Goal: Communication & Community: Answer question/provide support

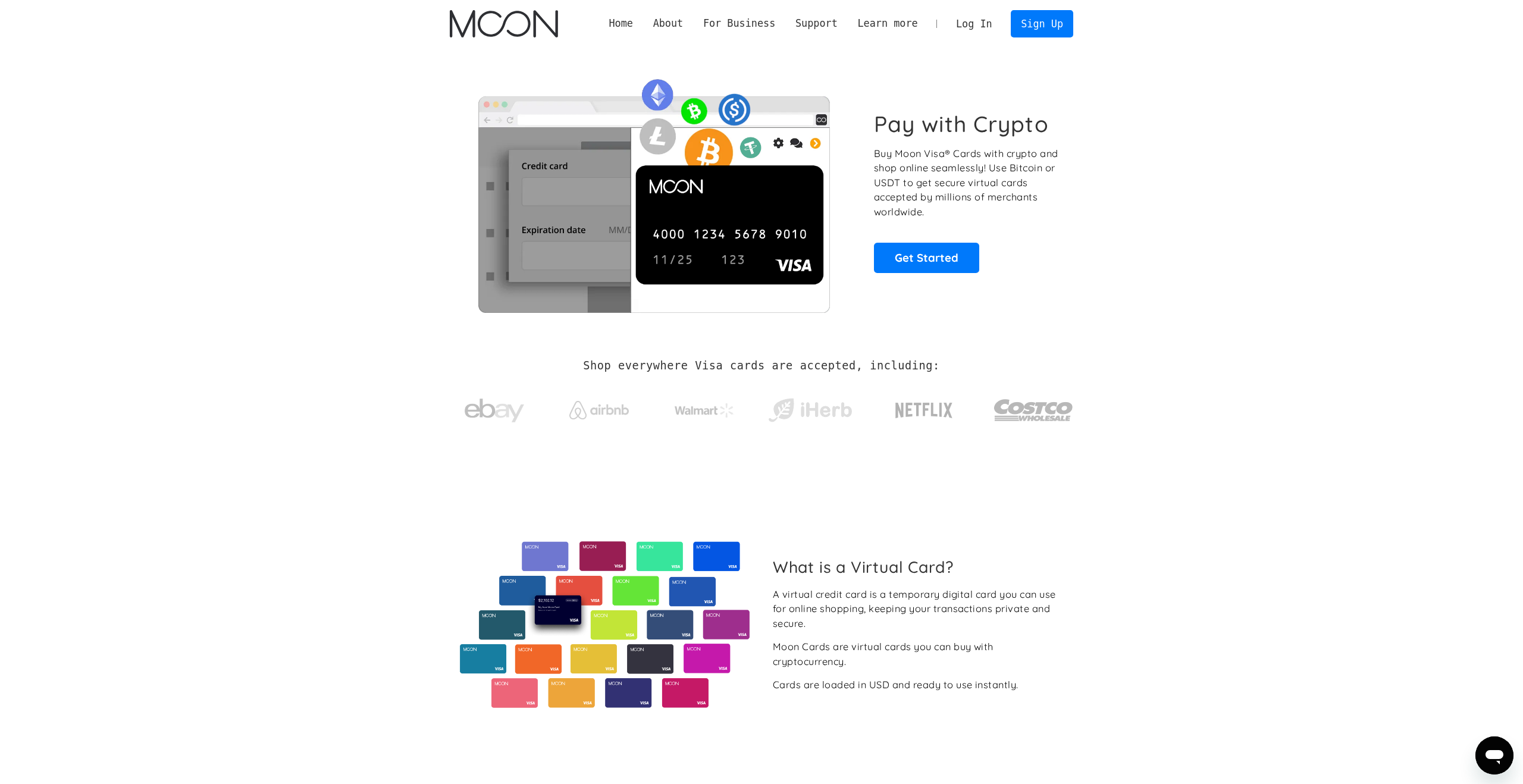
click at [968, 24] on link "Log In" at bounding box center [974, 24] width 56 height 26
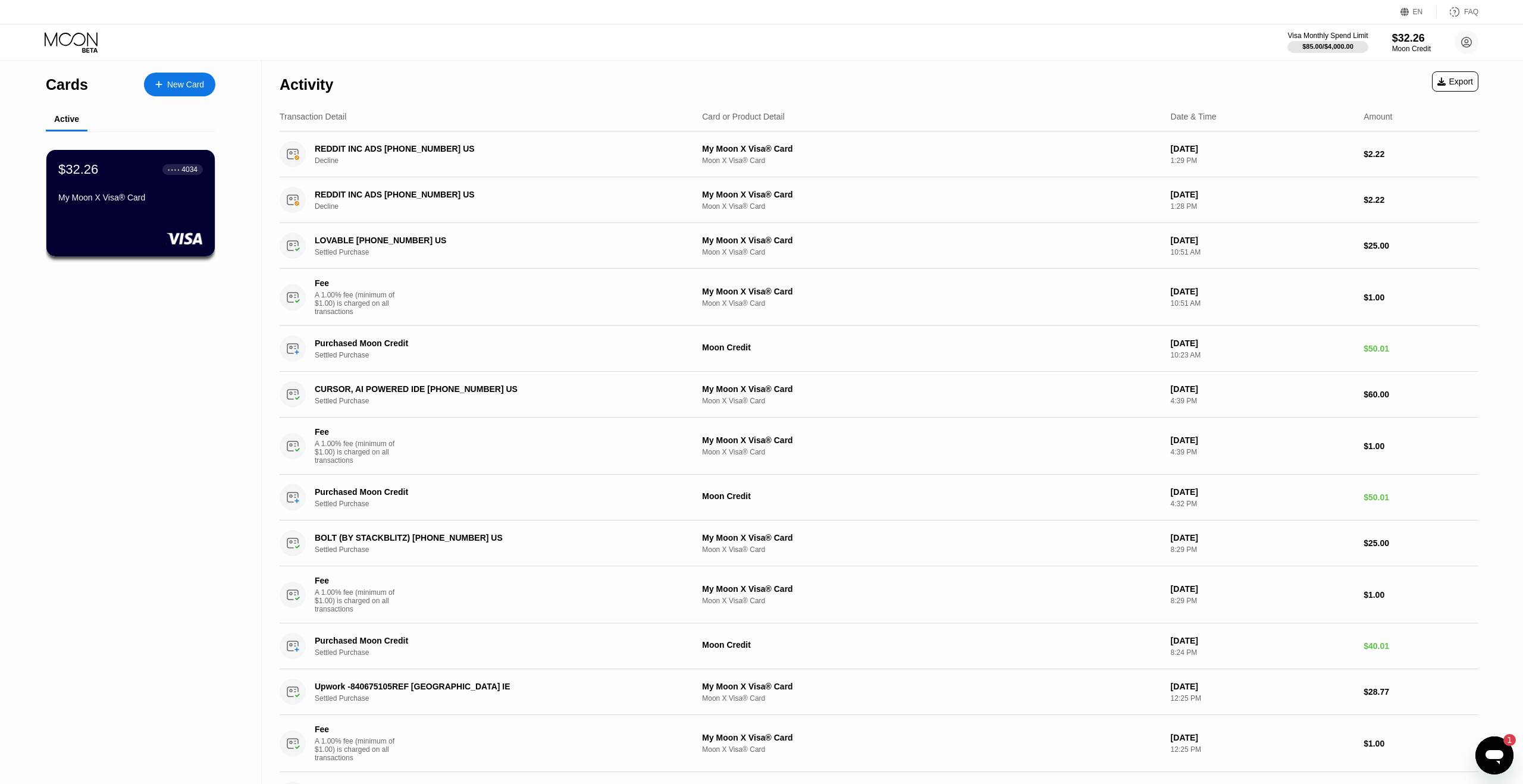
click at [1485, 760] on icon "Open messaging window, 1 unread message" at bounding box center [1494, 755] width 22 height 22
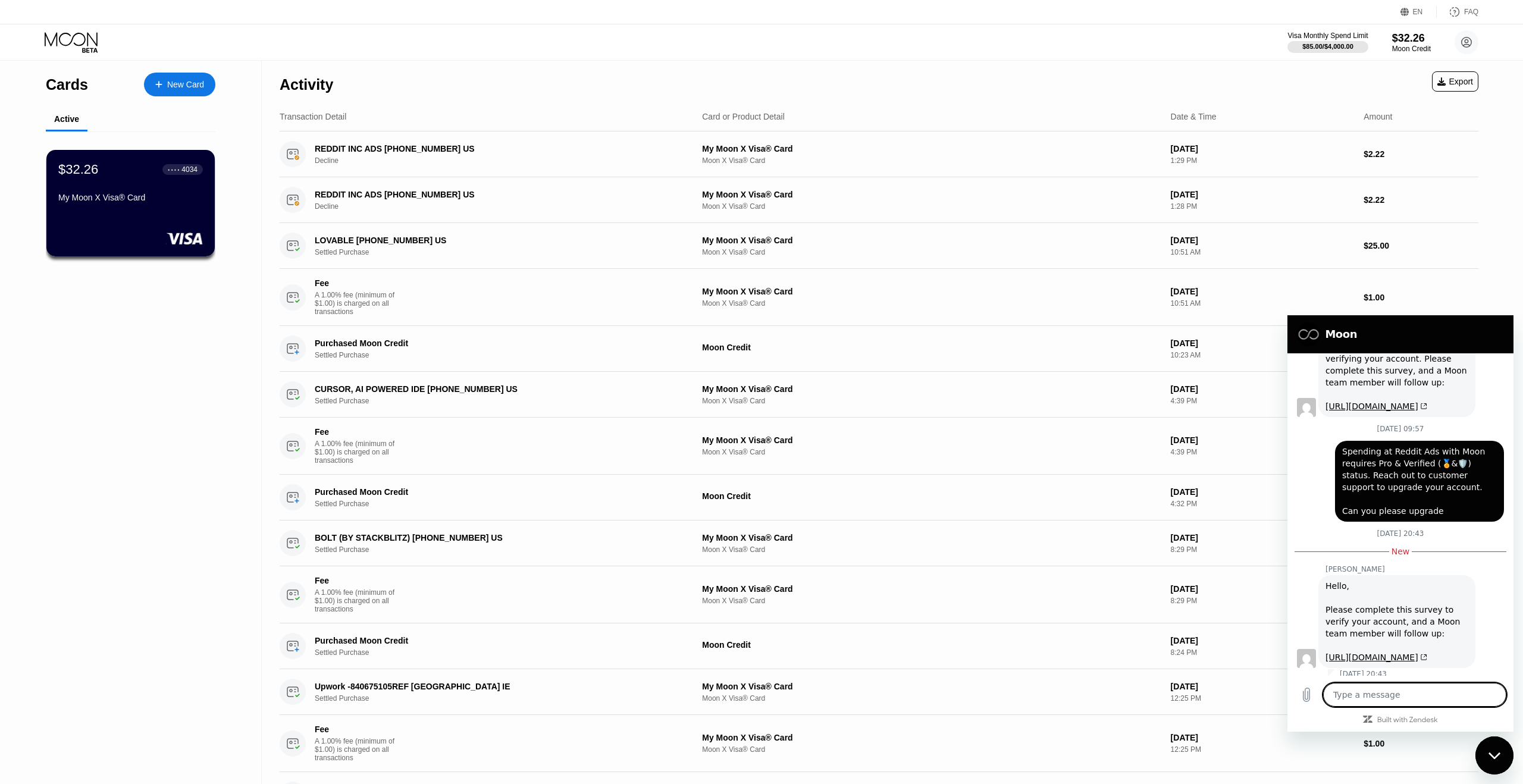
scroll to position [917, 0]
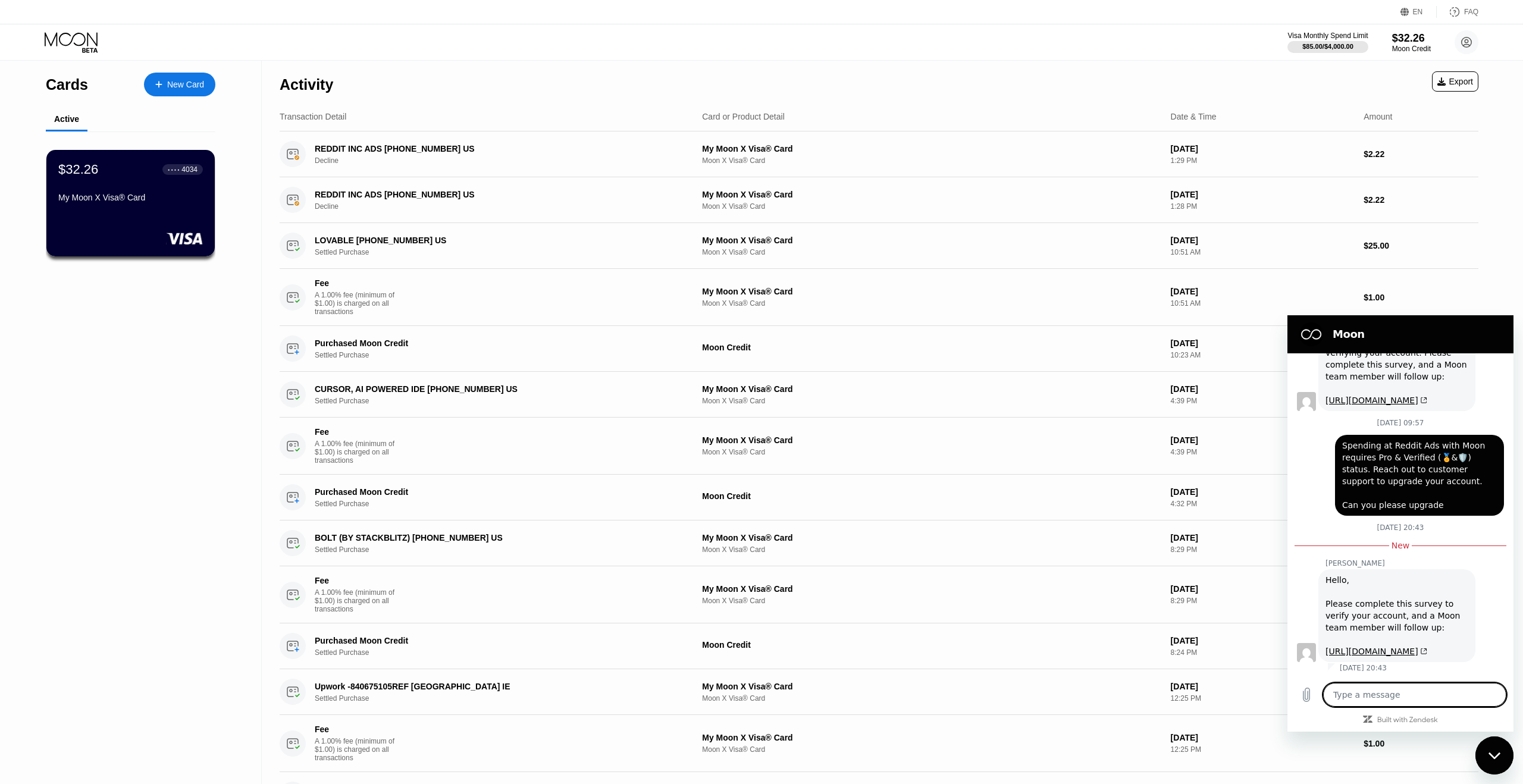
click at [1390, 698] on textarea at bounding box center [1415, 694] width 183 height 24
type textarea "i"
type textarea "x"
type textarea "i"
type textarea "x"
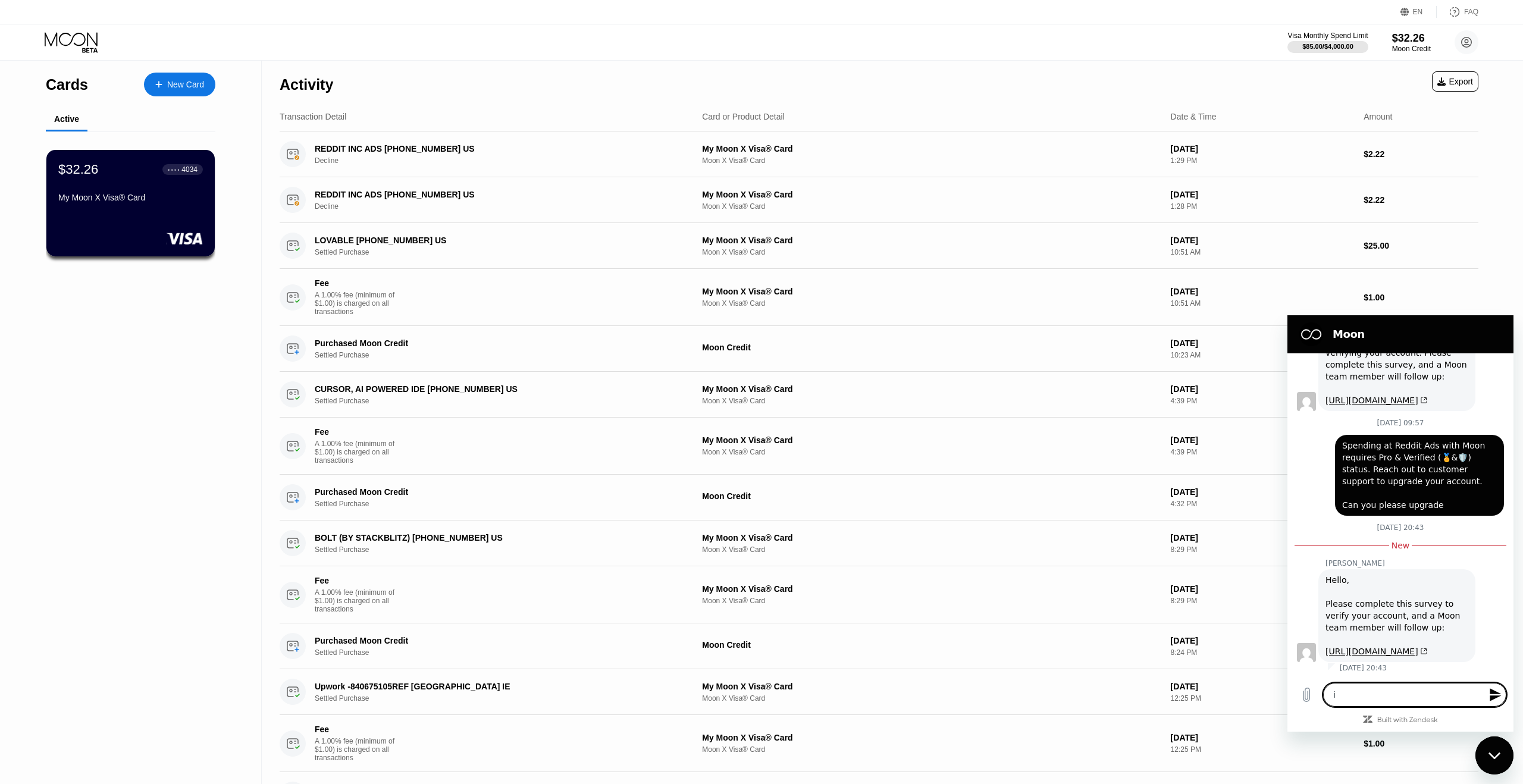
type textarea "i a"
type textarea "x"
type textarea "i al"
type textarea "x"
type textarea "i alr"
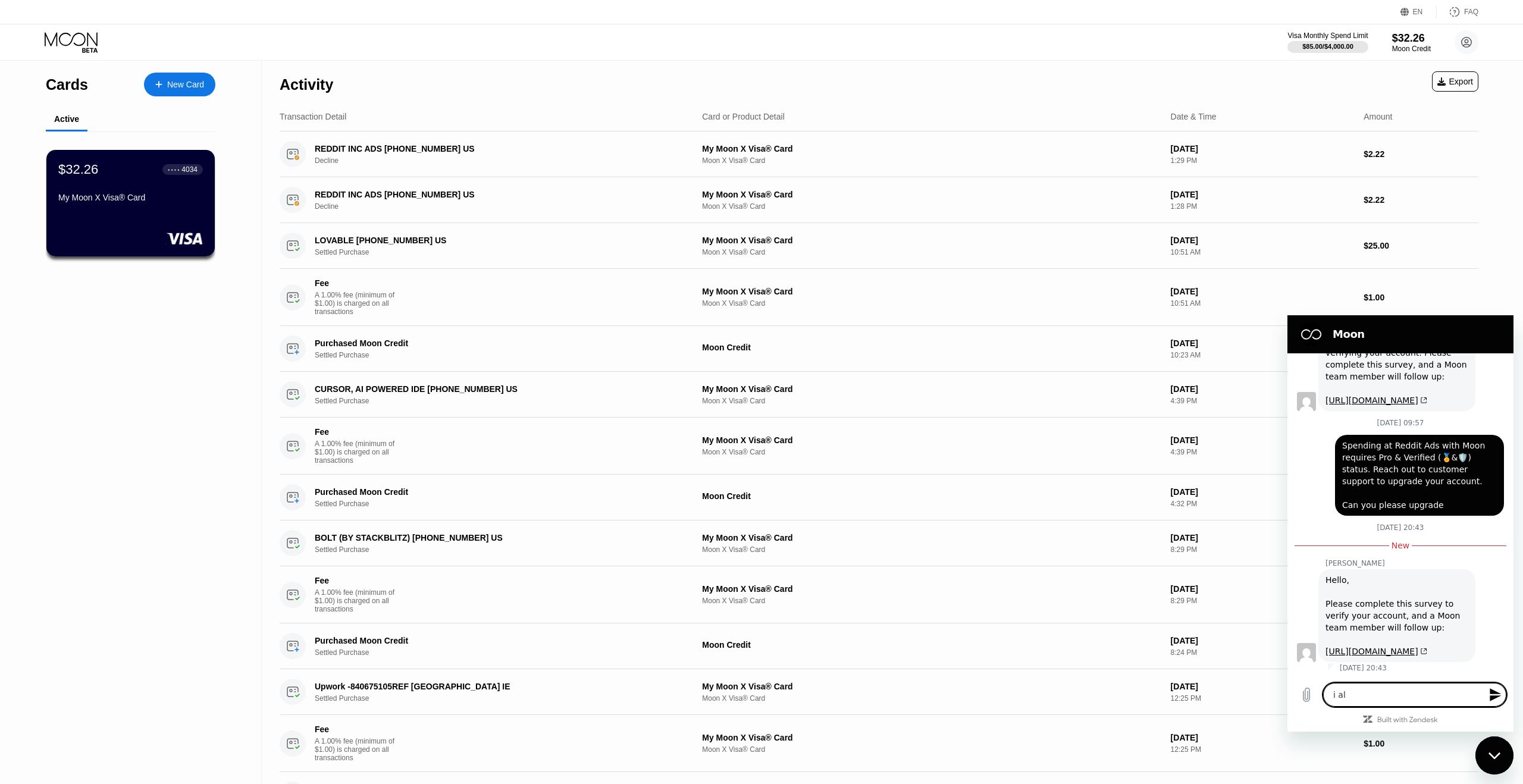
type textarea "x"
type textarea "i alre"
type textarea "x"
type textarea "i alrea"
type textarea "x"
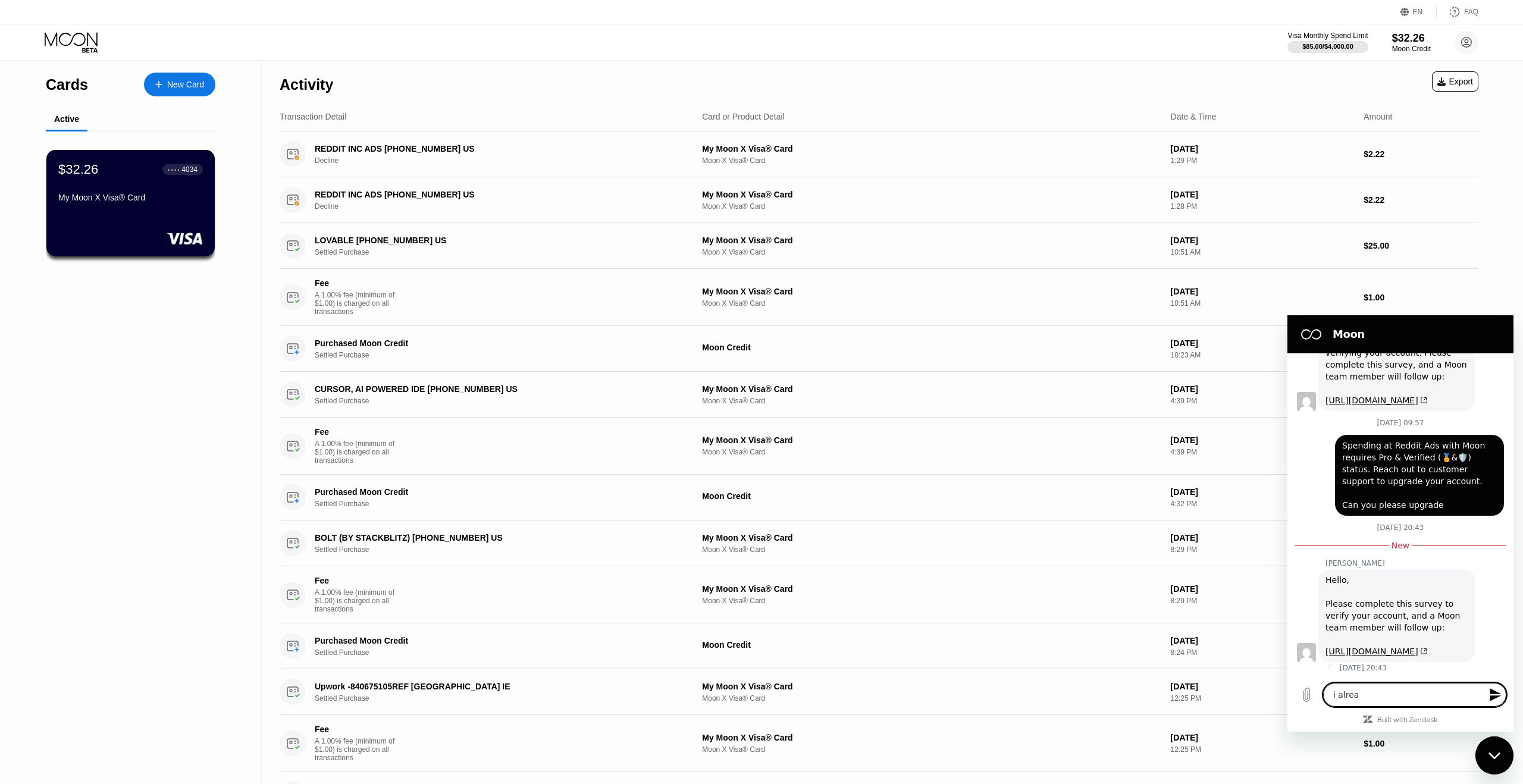
type textarea "i alread"
type textarea "x"
type textarea "i already"
type textarea "x"
type textarea "i already"
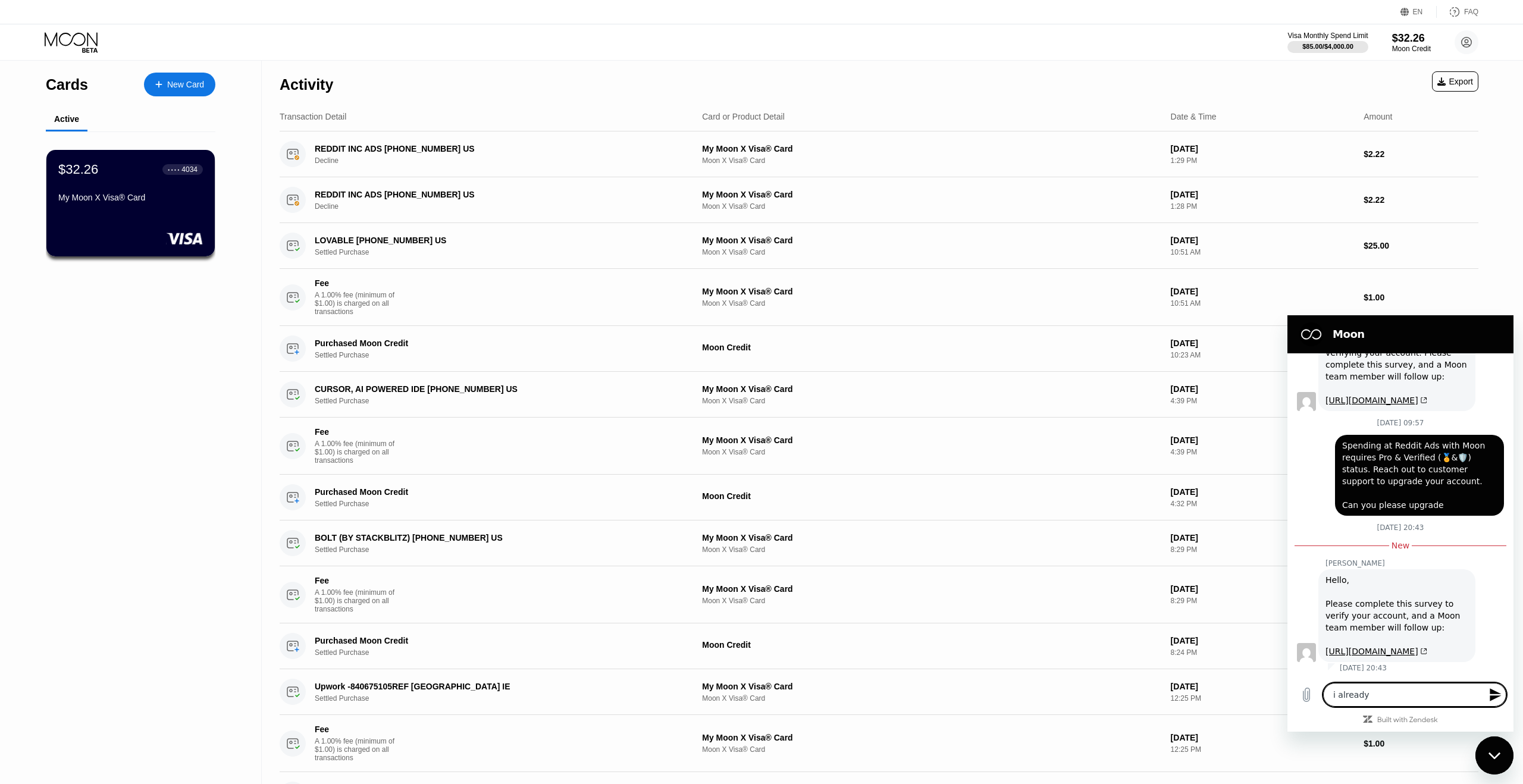
type textarea "x"
type textarea "i already c"
type textarea "x"
type textarea "i already cm"
type textarea "x"
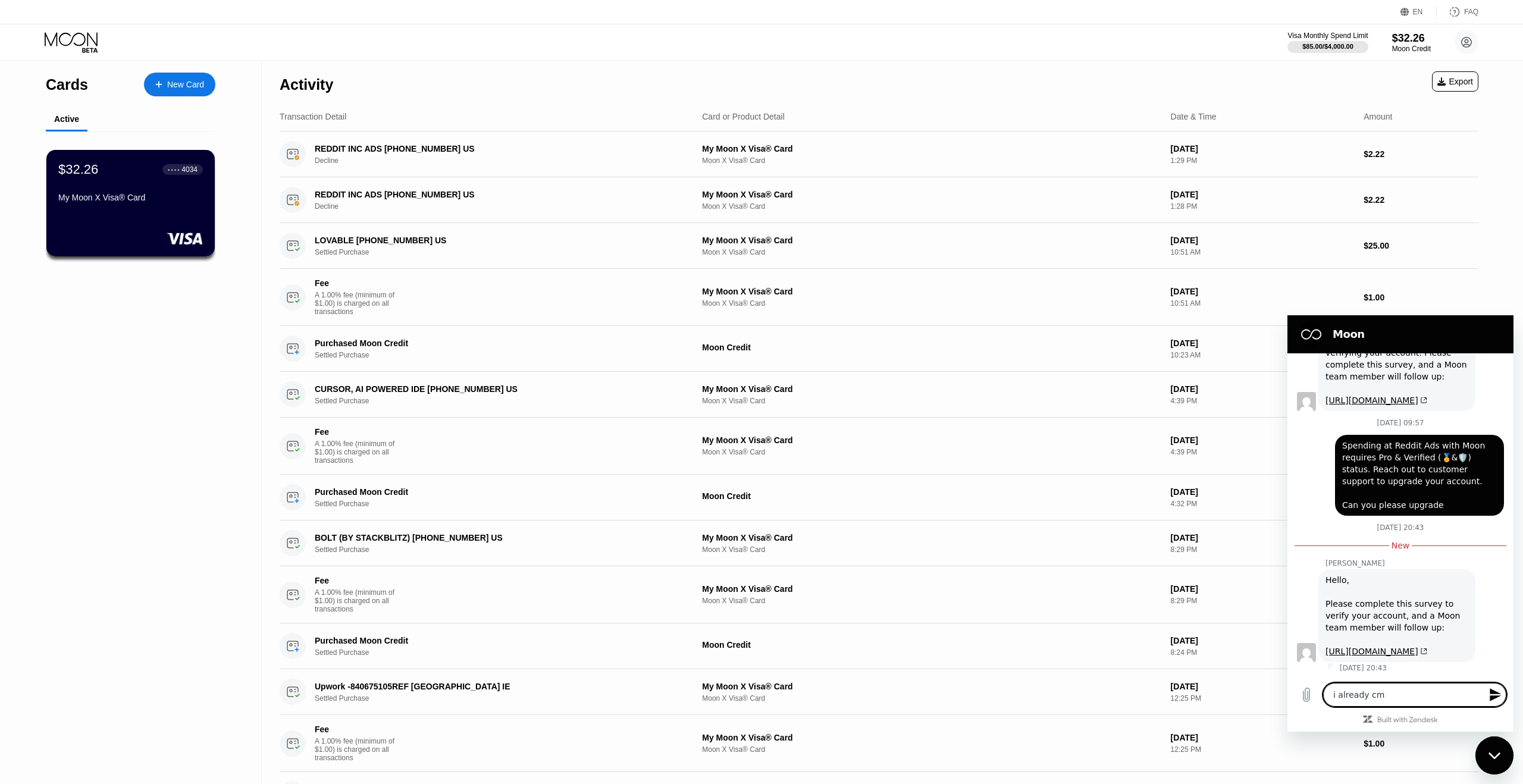
type textarea "i already cmp"
type textarea "x"
type textarea "i already cmpl"
type textarea "x"
type textarea "i already cmple"
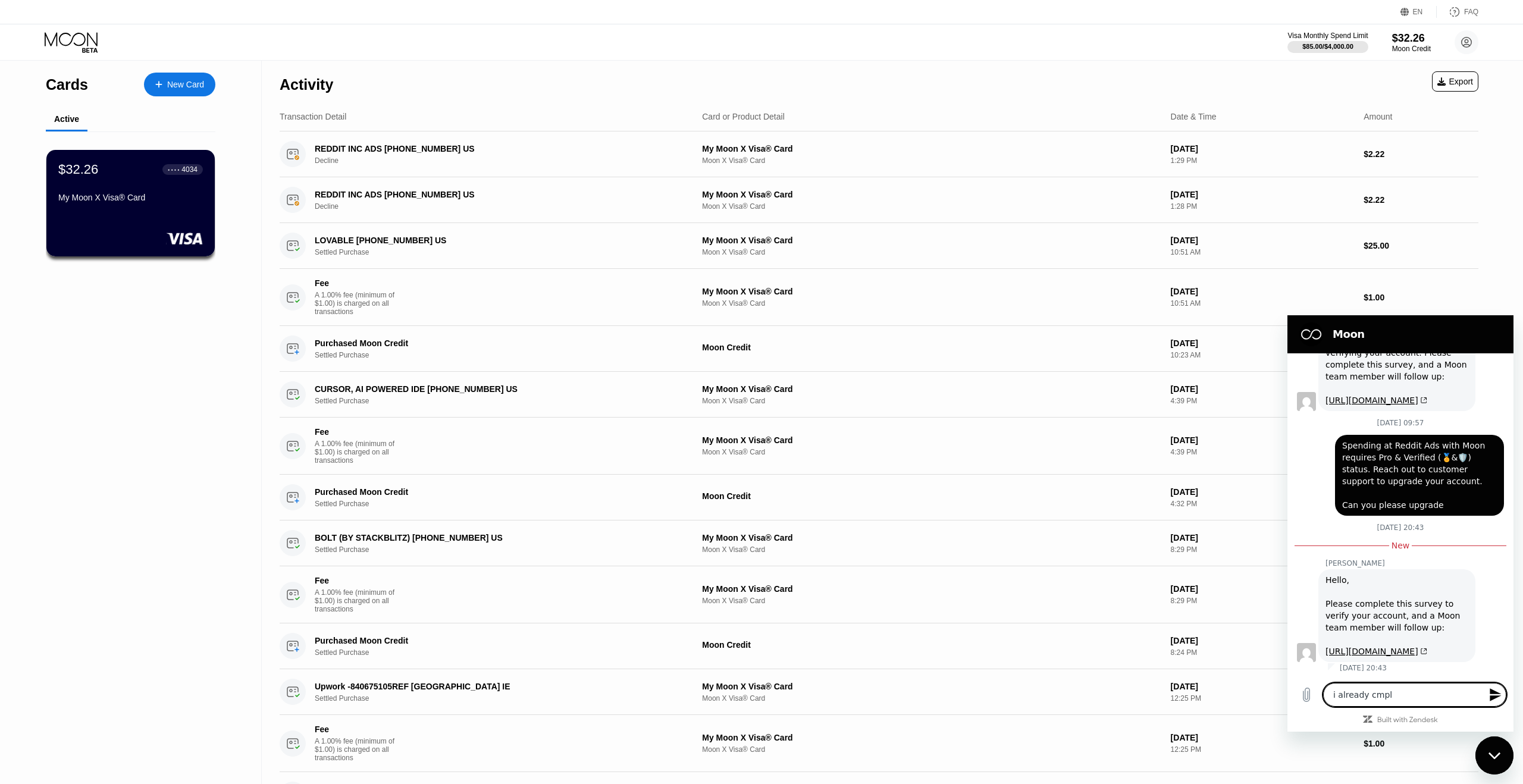
type textarea "x"
type textarea "i already c"
type textarea "x"
type textarea "i already co"
type textarea "x"
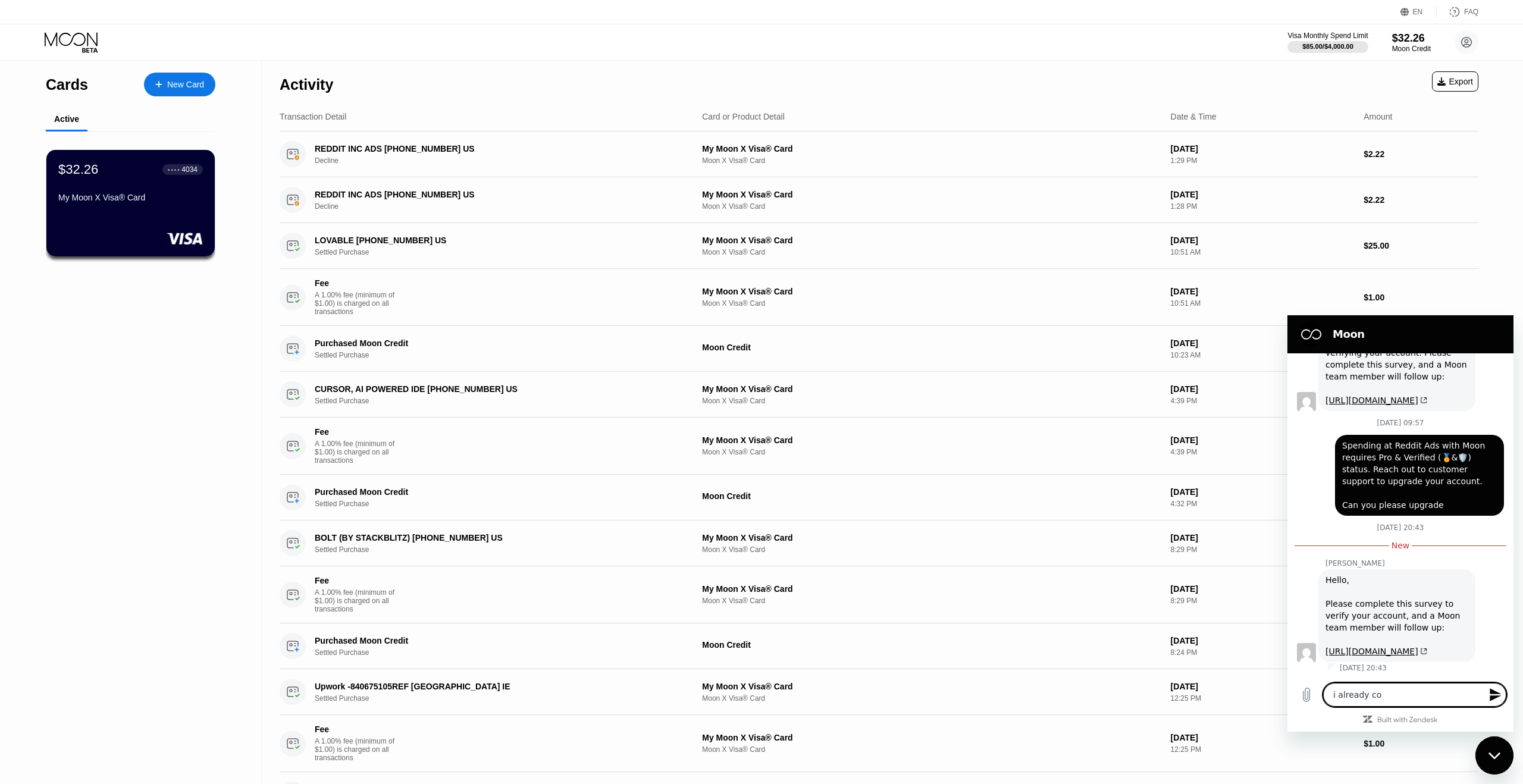
type textarea "i already com"
type textarea "x"
type textarea "i already comp"
type textarea "x"
type textarea "i already compl"
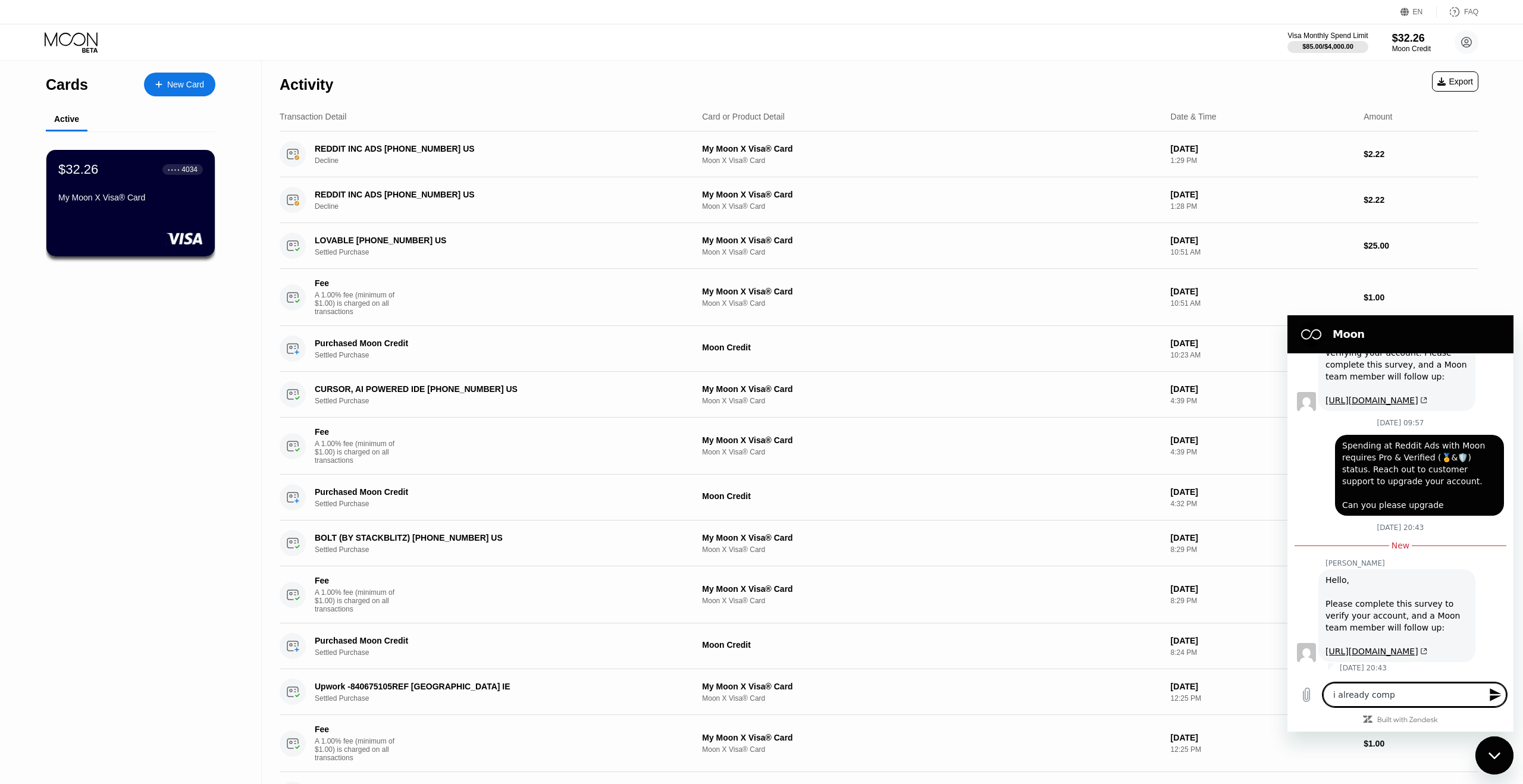
type textarea "x"
type textarea "i already comple"
type textarea "x"
type textarea "i already complet"
type textarea "x"
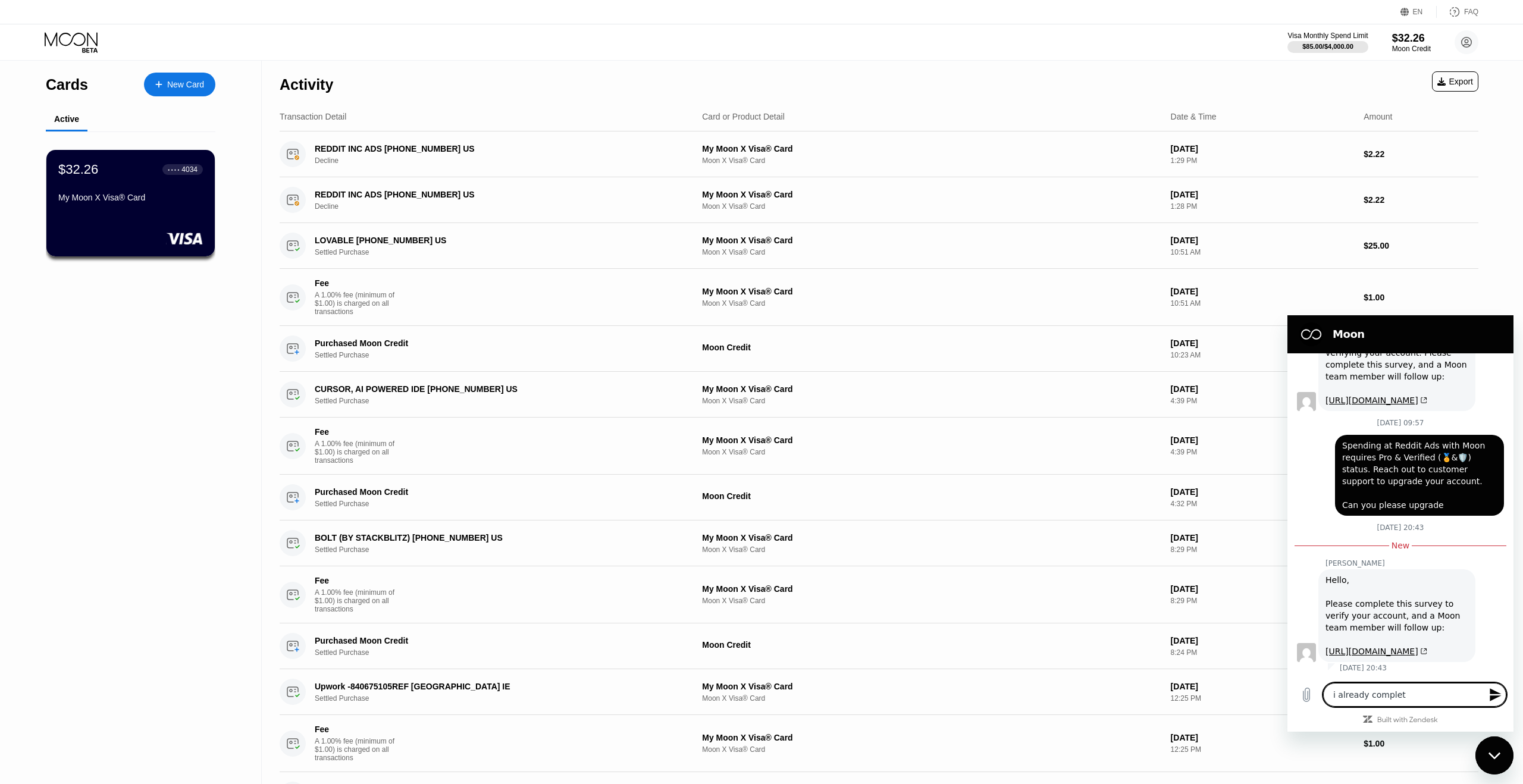
type textarea "i already complete"
type textarea "x"
type textarea "i already complete"
type textarea "x"
type textarea "i already complete t"
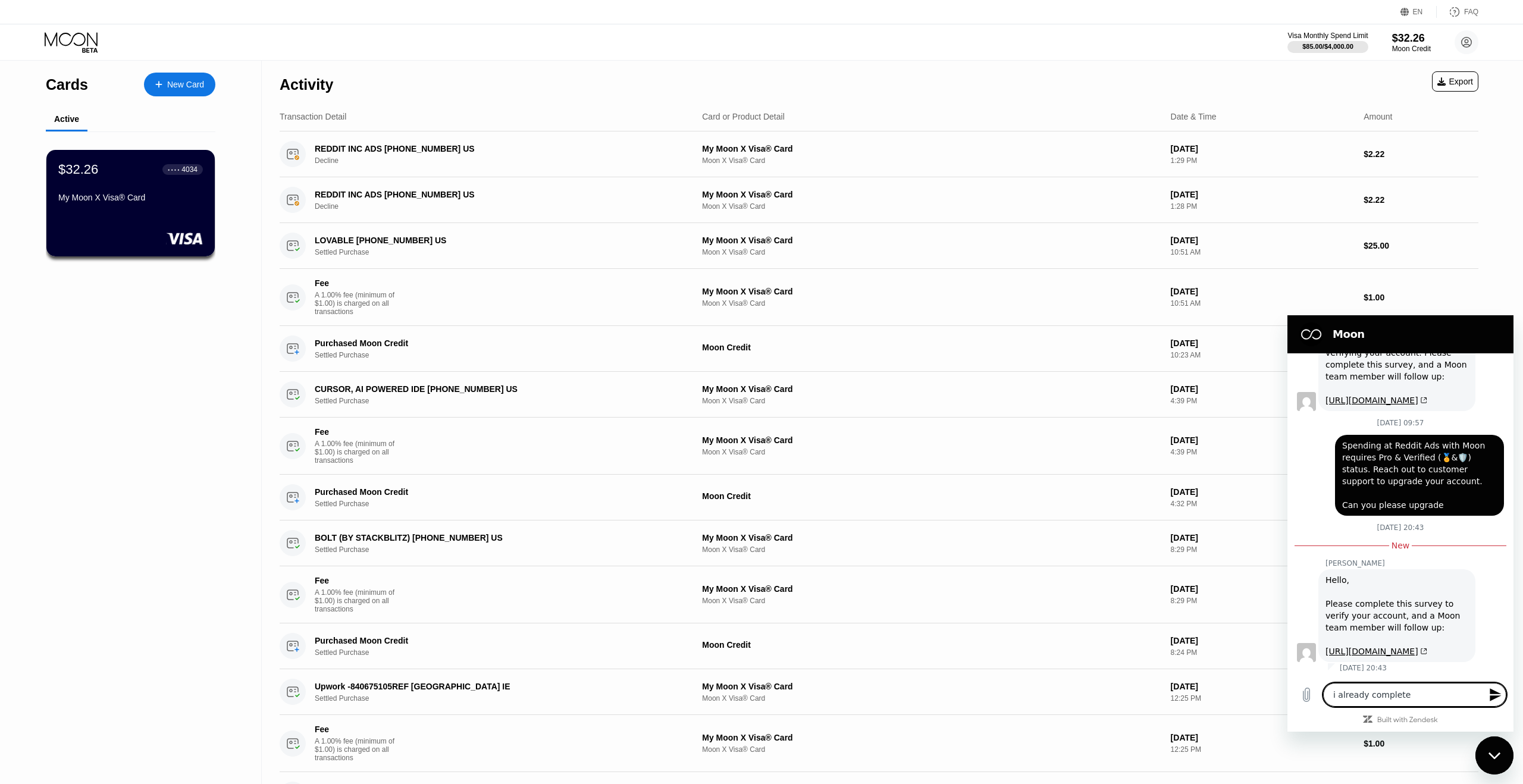
type textarea "x"
type textarea "i already complete"
type textarea "x"
type textarea "i already complete"
type textarea "x"
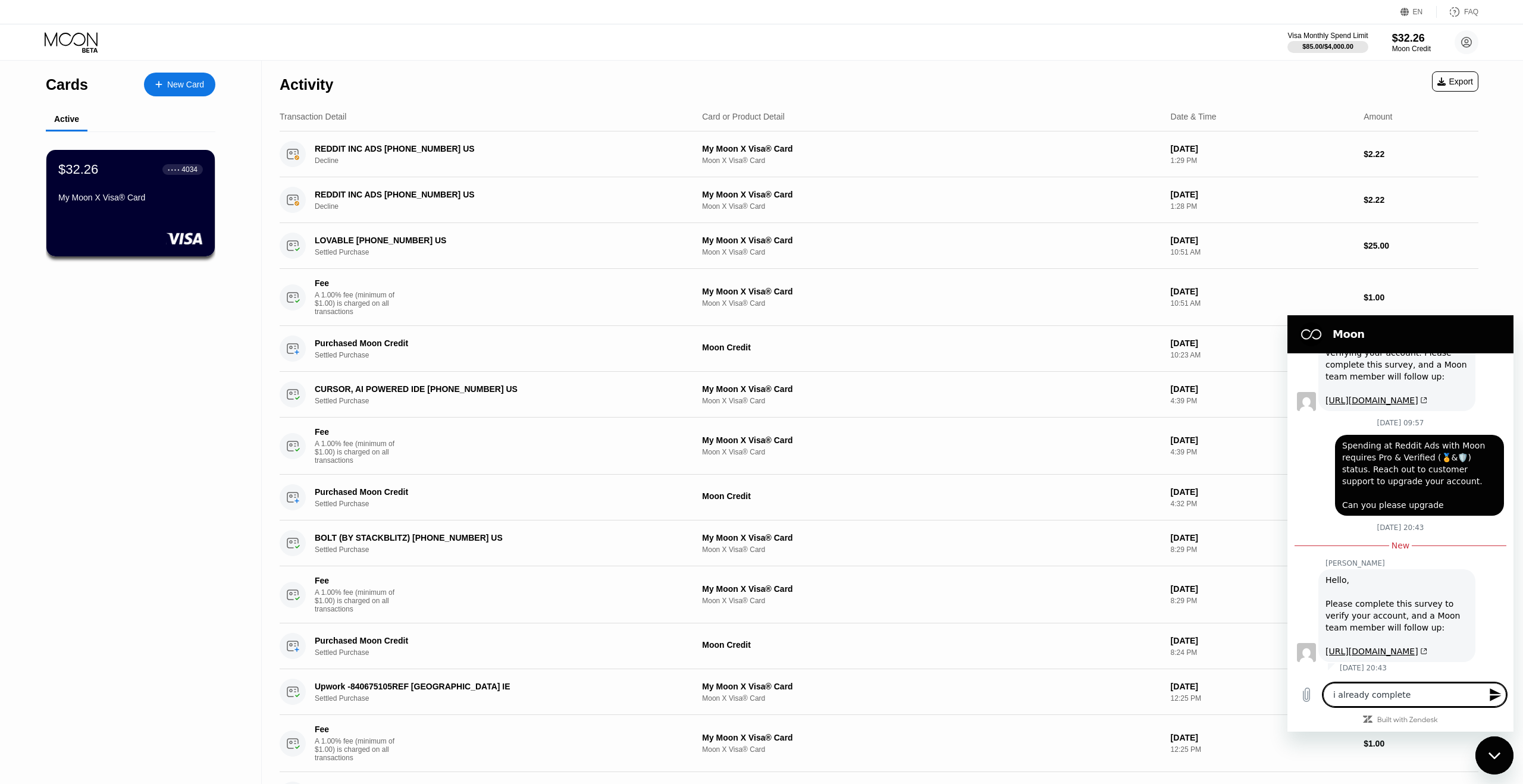
type textarea "i already completed"
type textarea "x"
type textarea "i already completed"
type textarea "x"
type textarea "i already completed r"
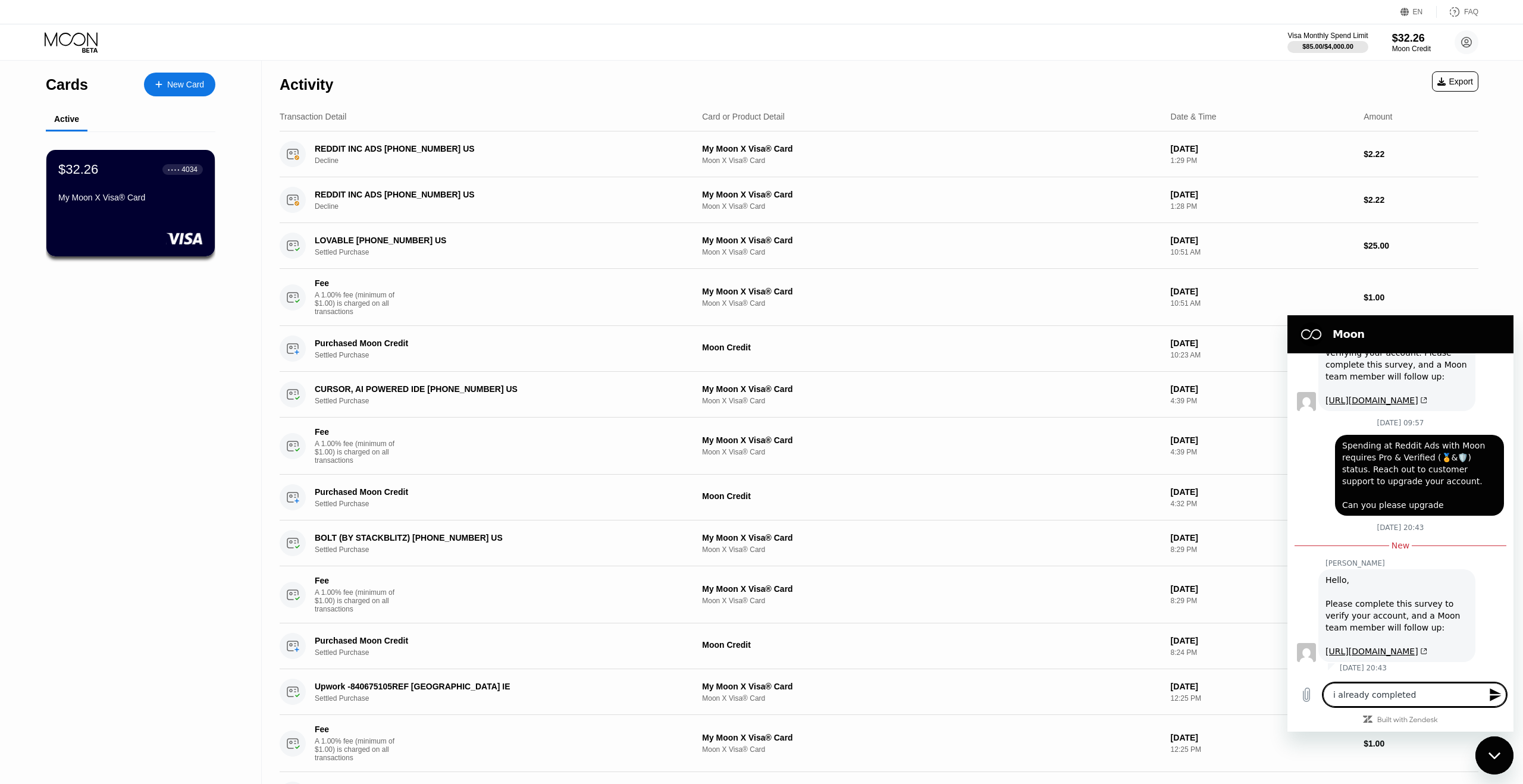
type textarea "x"
type textarea "i already completed rg"
type textarea "x"
type textarea "i already completed r"
type textarea "x"
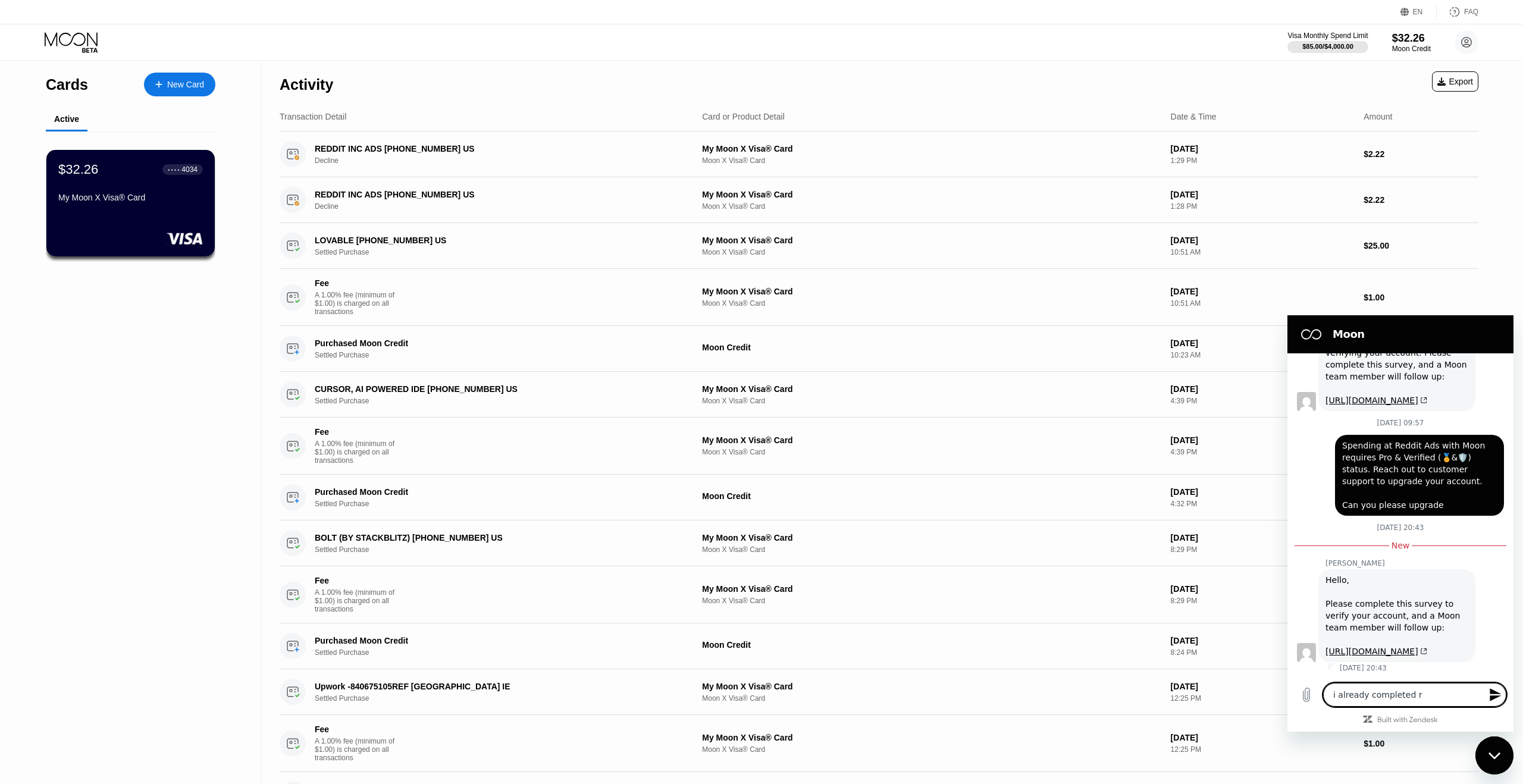
type textarea "i already completed rh"
type textarea "x"
type textarea "i already completed rhe"
type textarea "x"
type textarea "i already completed rhe"
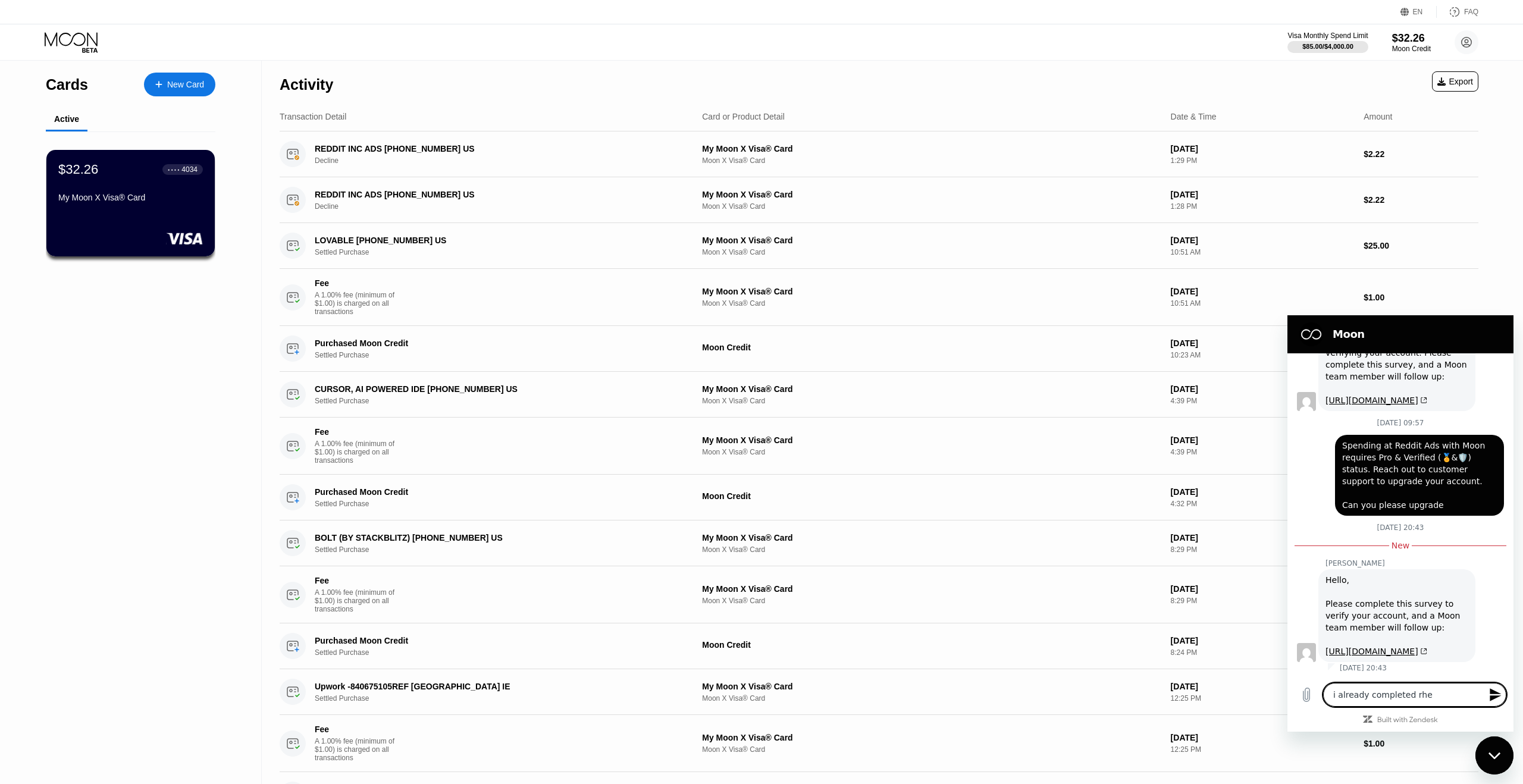
type textarea "x"
type textarea "i already completed rhe s"
type textarea "x"
type textarea "i already completed rhe su"
type textarea "x"
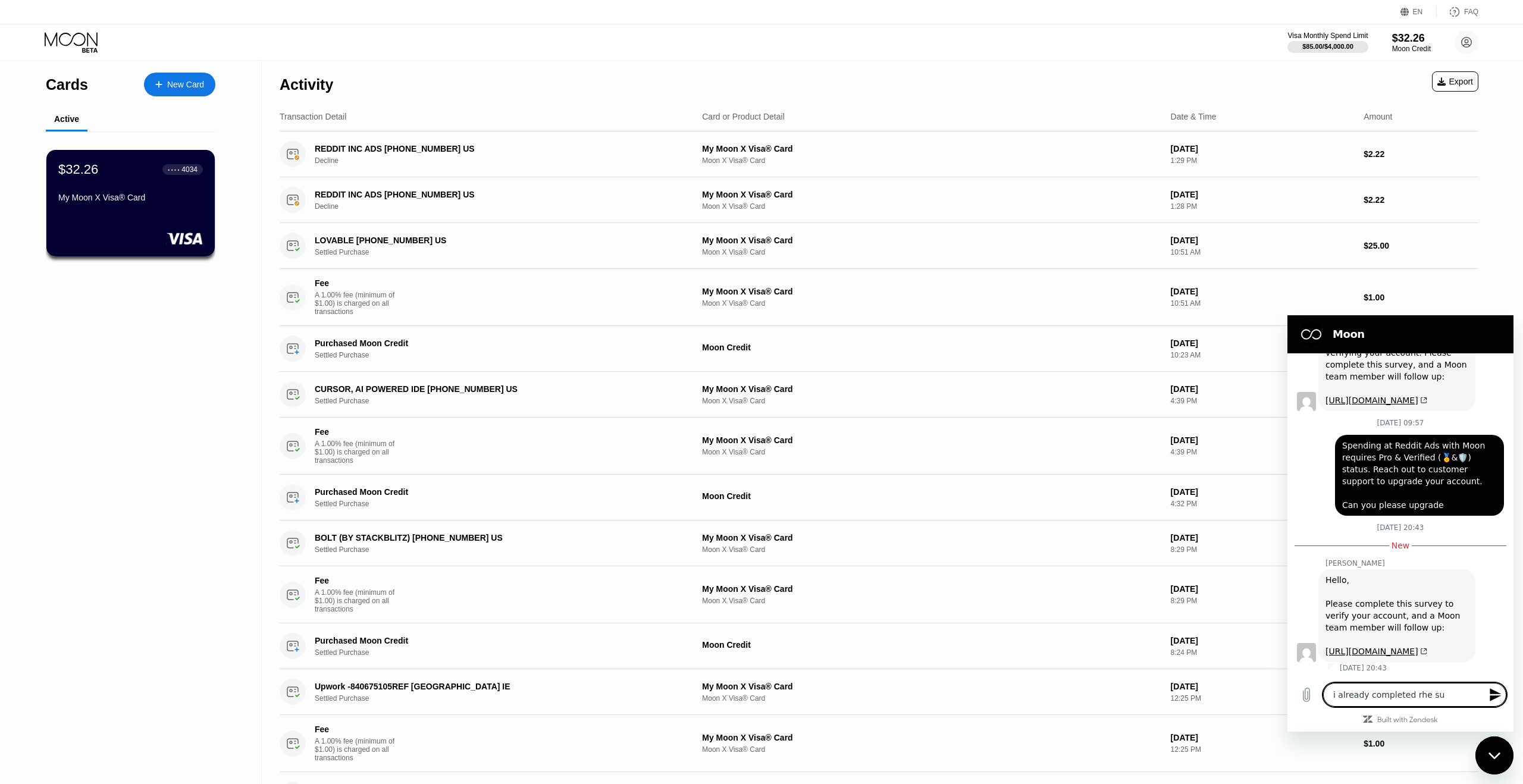
type textarea "i already completed rhe sur"
type textarea "x"
type textarea "i already completed rhe surv"
type textarea "x"
type textarea "i already completed rhe surve"
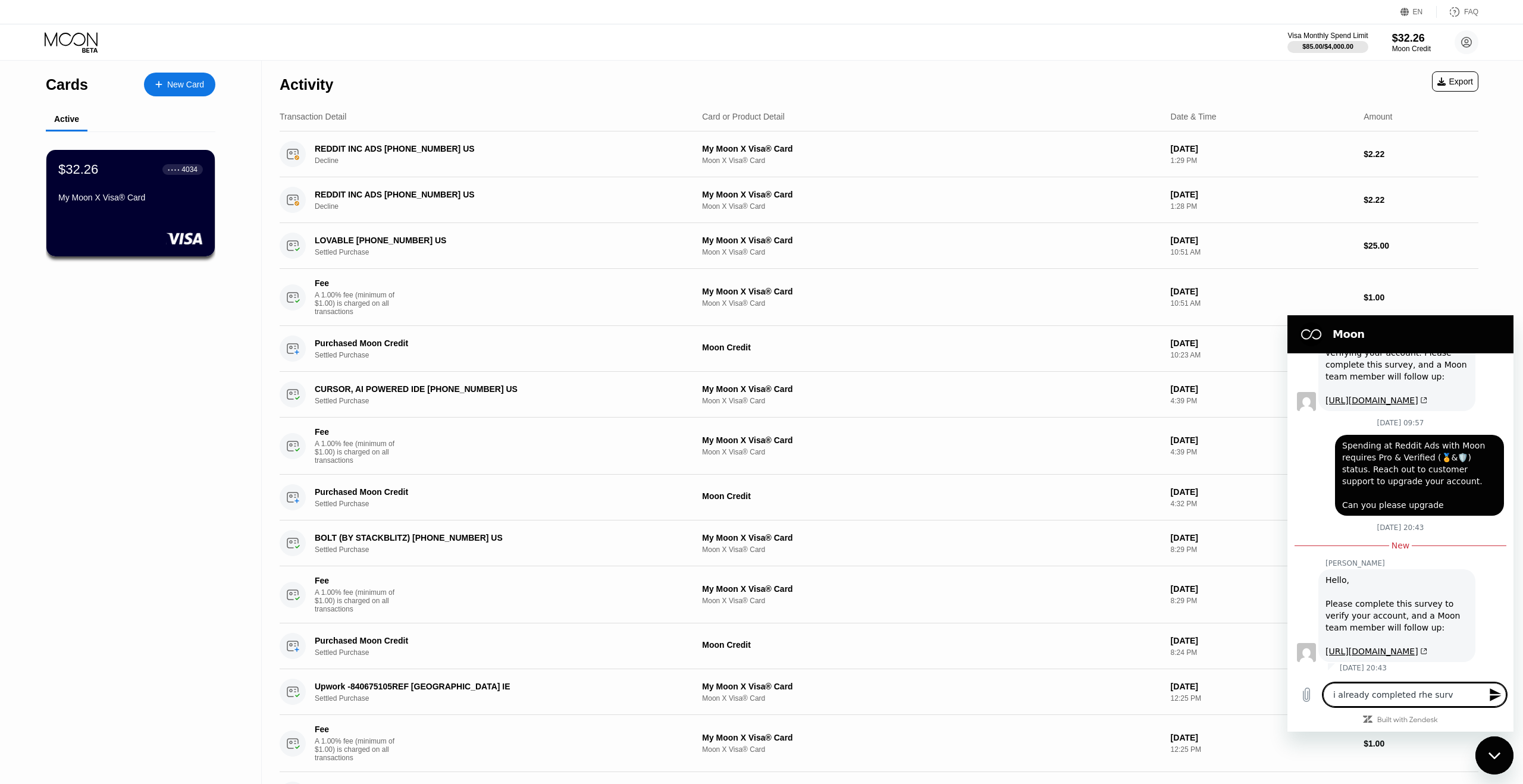
type textarea "x"
type textarea "i already completed rhe survey"
type textarea "x"
type textarea "i already completed rhe survey"
type textarea "x"
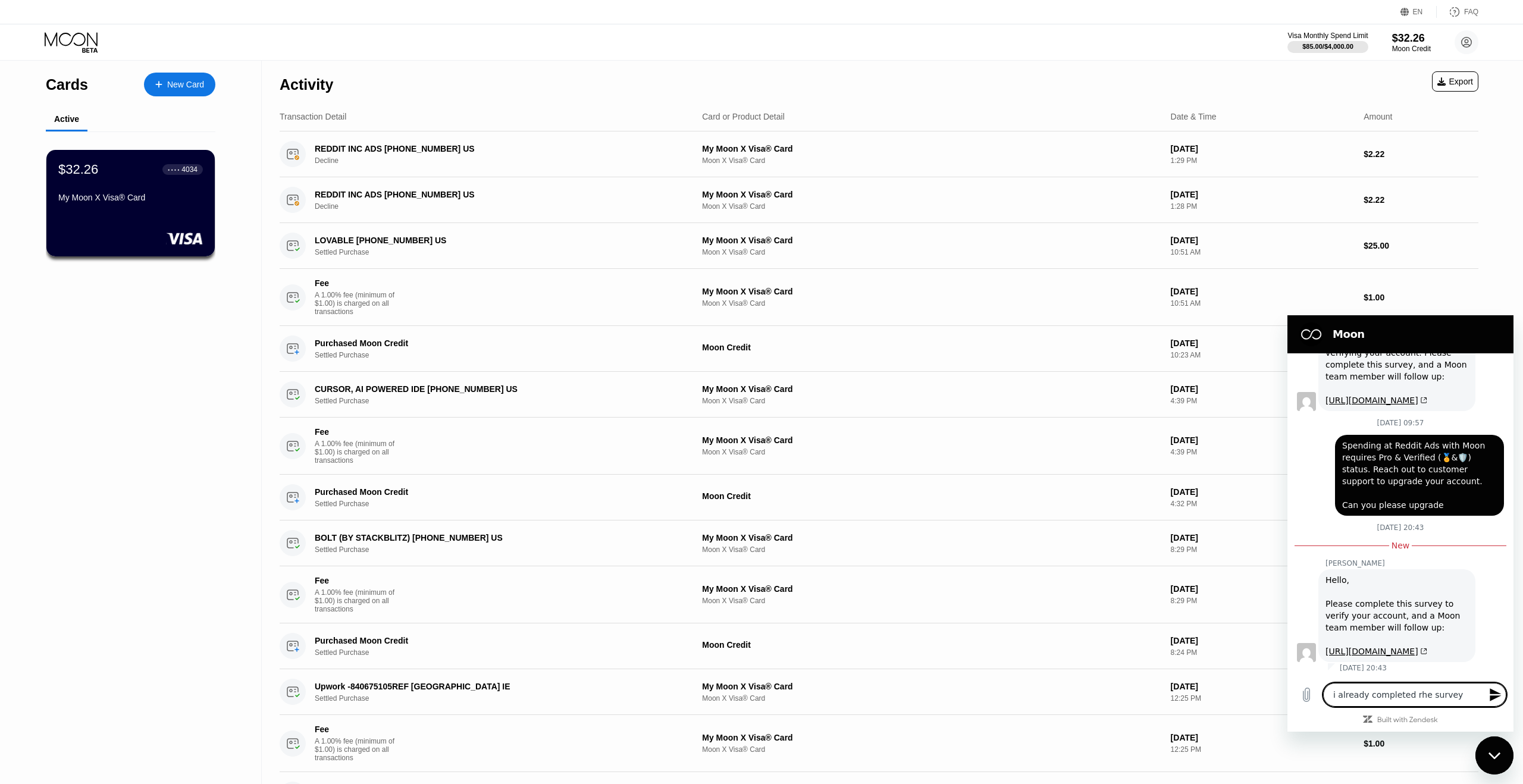
type textarea "i already completed rhe survey l"
type textarea "x"
type textarea "i already completed rhe survey lo"
type textarea "x"
type textarea "i already completed rhe survey lon"
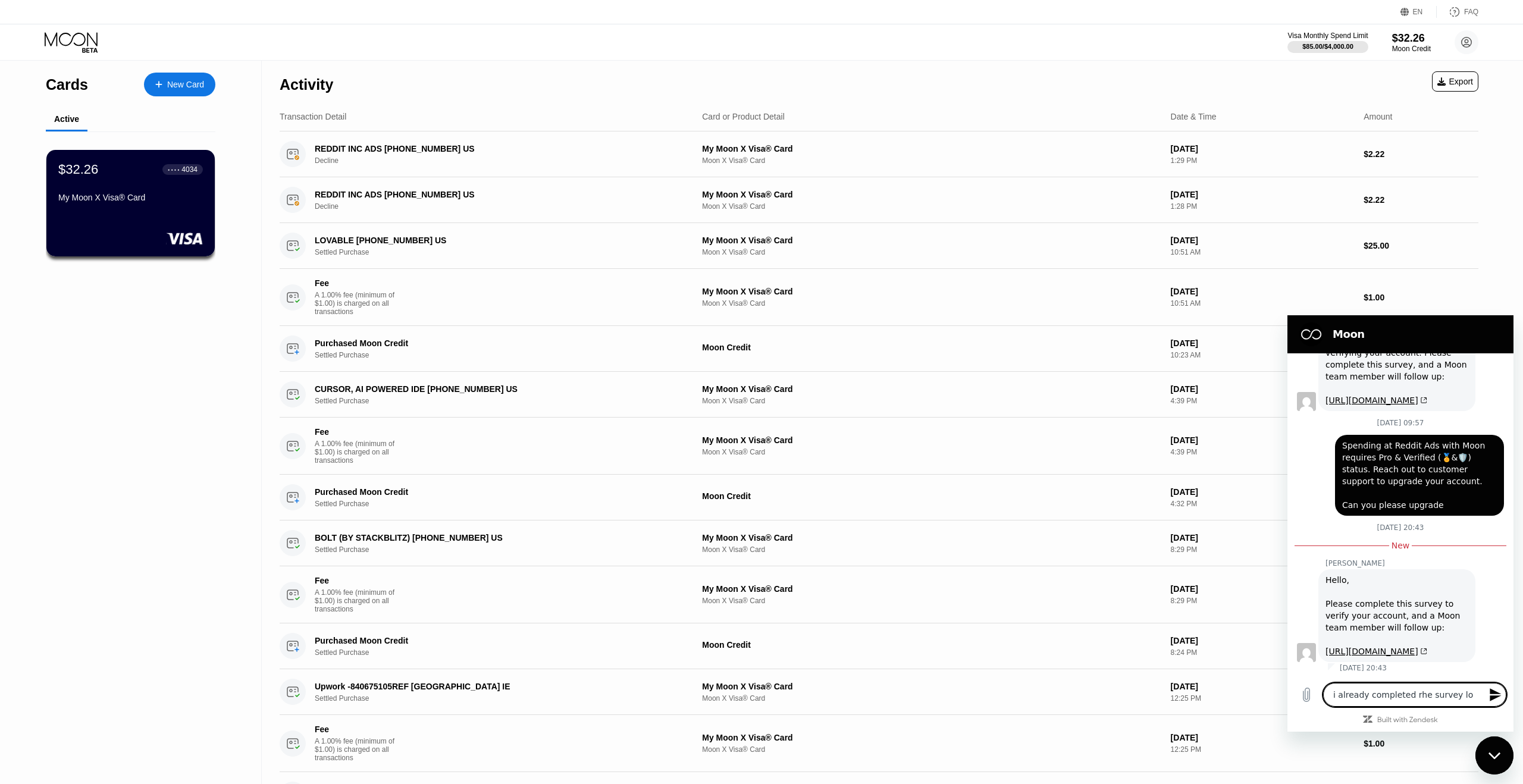
type textarea "x"
type textarea "i already completed rhe survey long"
type textarea "x"
type textarea "i already completed rhe survey long"
type textarea "x"
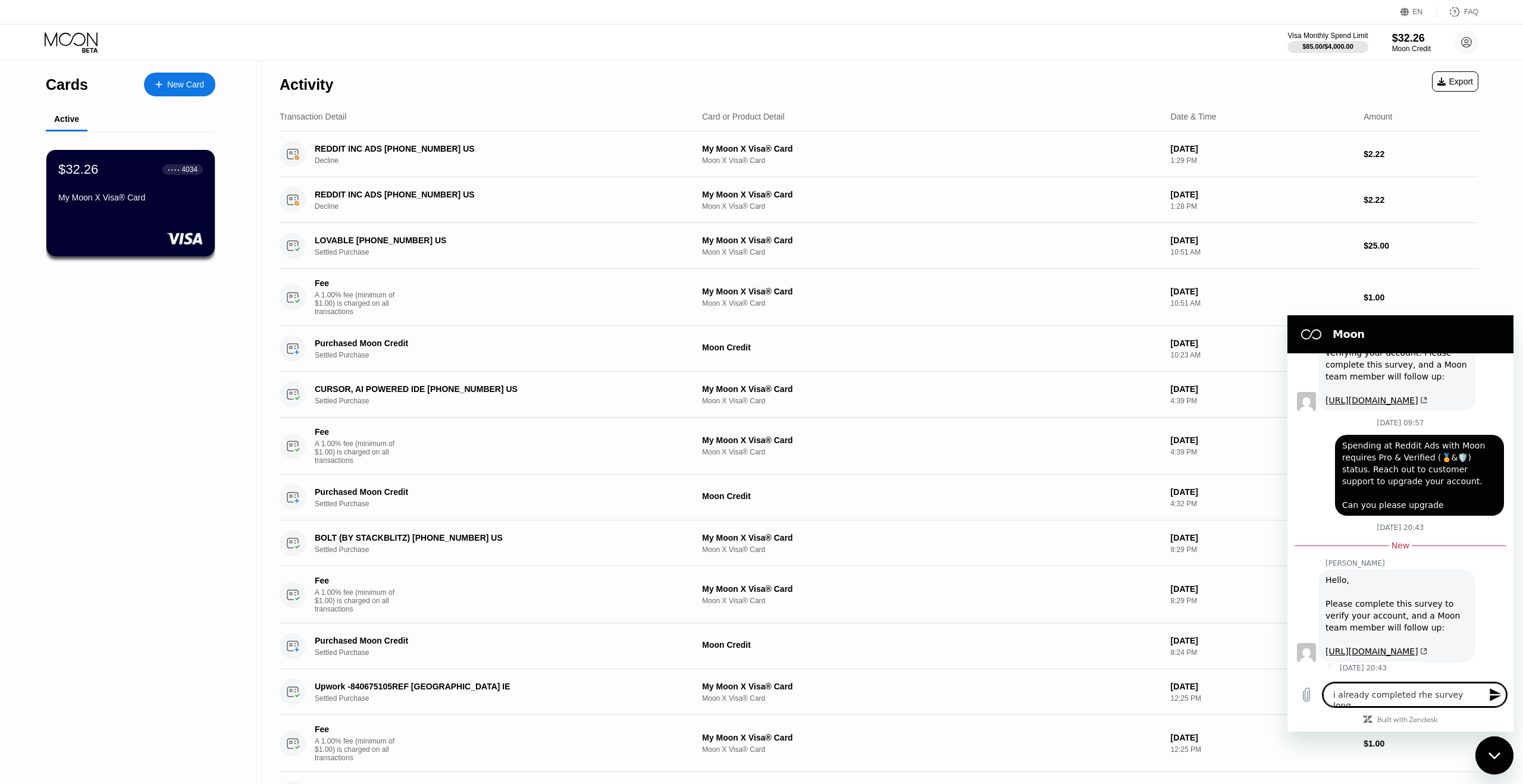
type textarea "i already completed rhe survey long b"
type textarea "x"
type textarea "i already completed rhe survey long ba"
type textarea "x"
type textarea "i already completed rhe survey long bac"
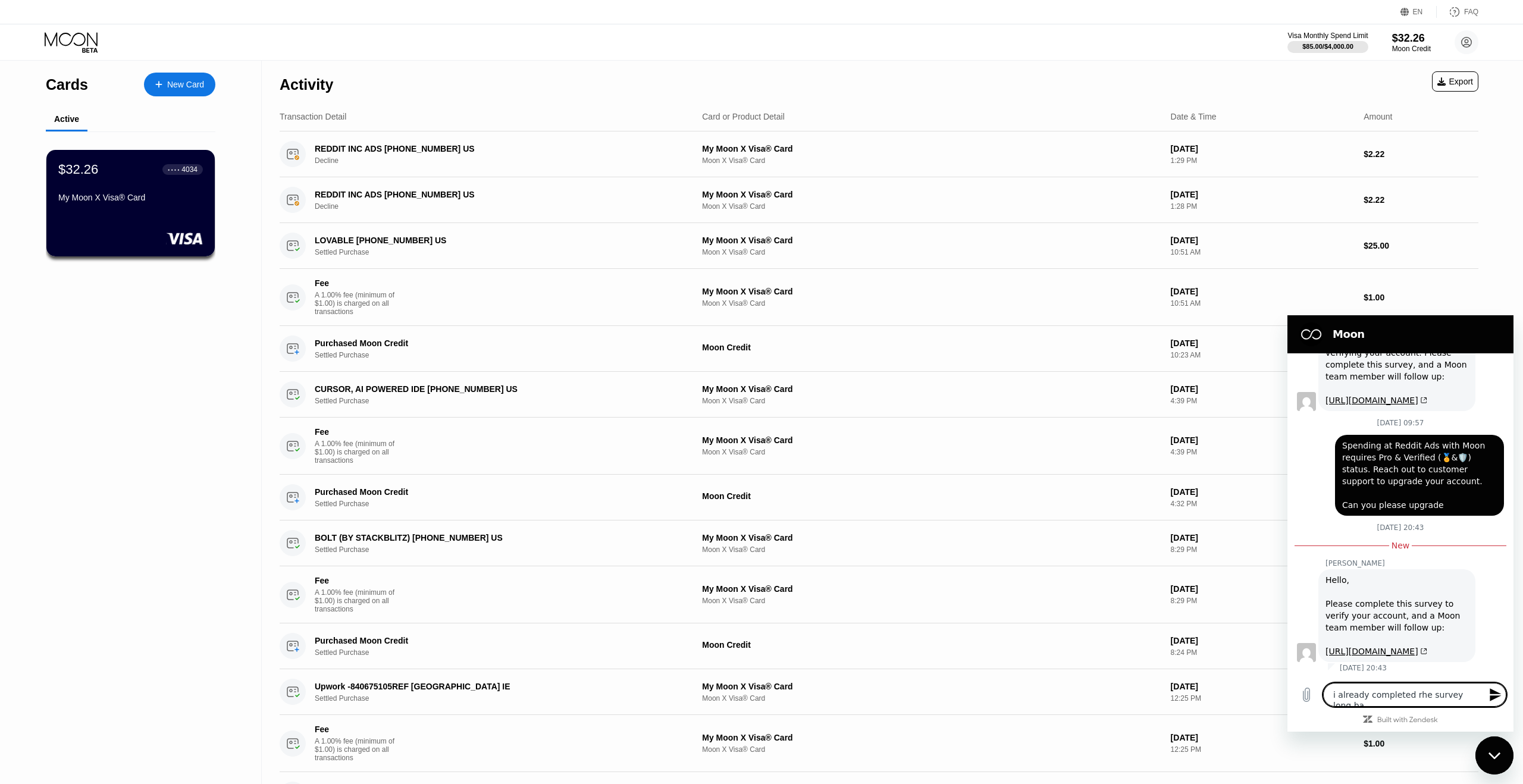
type textarea "x"
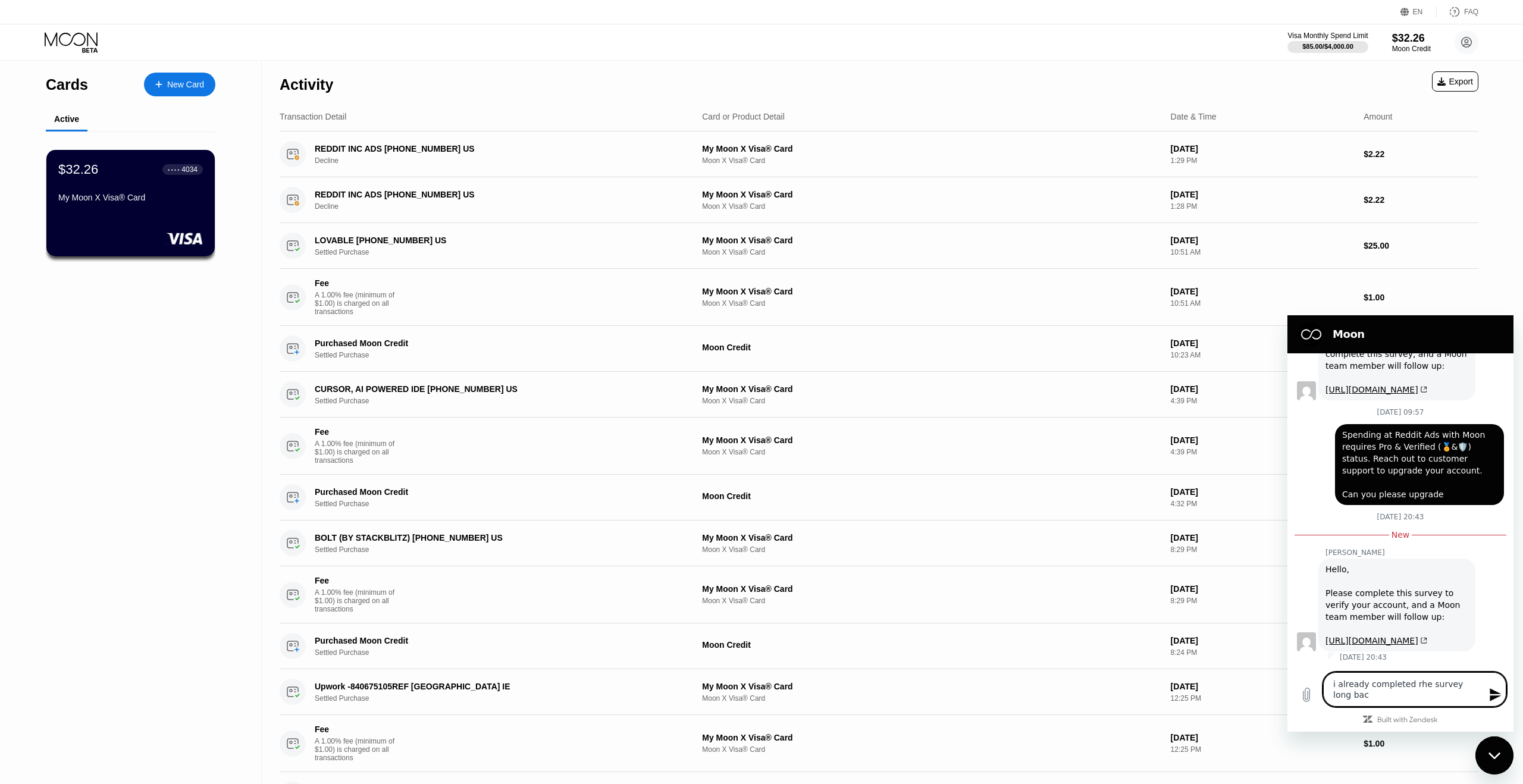
type textarea "i already completed rhe survey long back"
type textarea "x"
type textarea "i already completed rhe survey long back"
type textarea "x"
type textarea "i already completed rhe survey long back s"
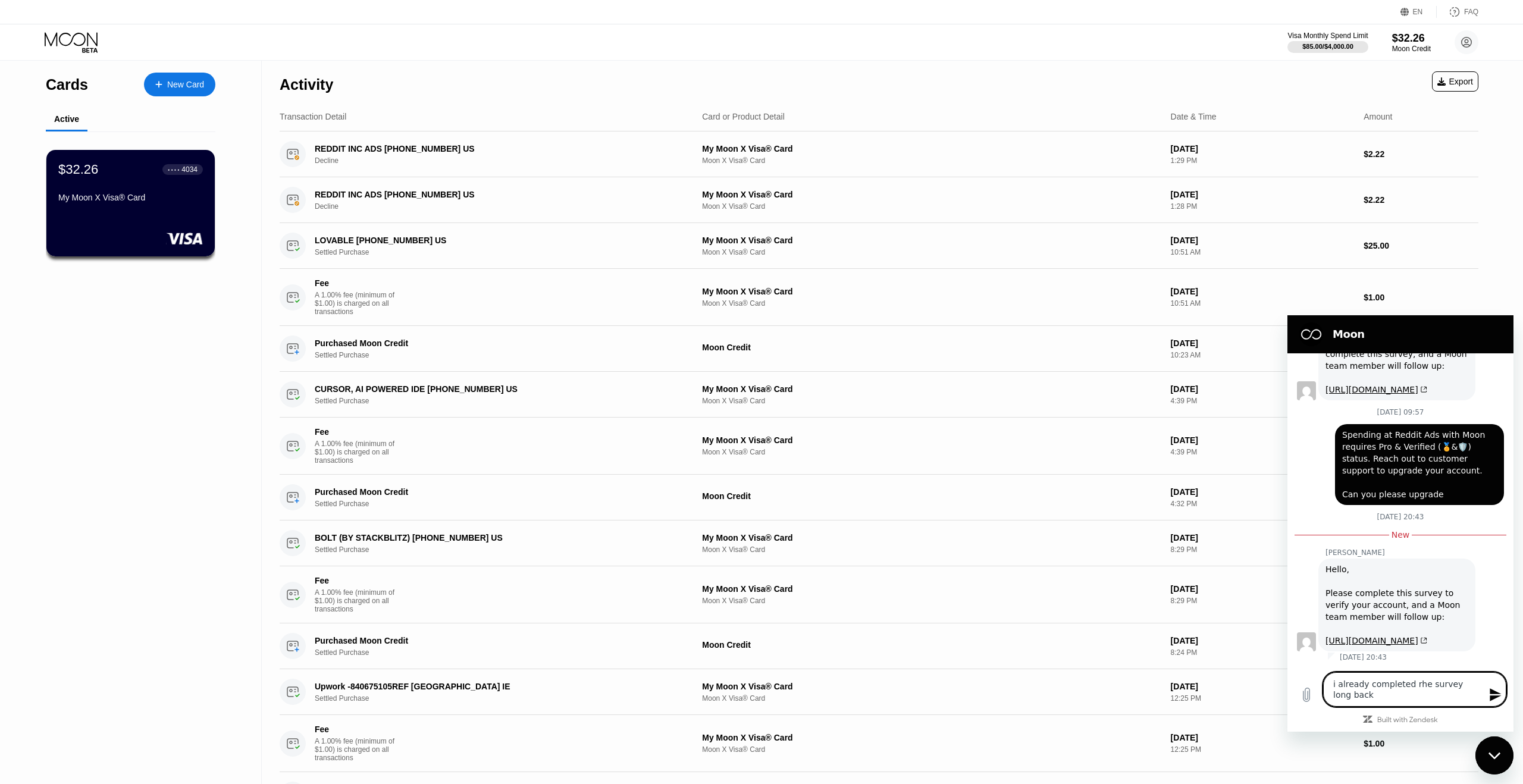
type textarea "x"
type textarea "i already completed rhe survey long back so"
type textarea "x"
type textarea "i already completed rhe survey long back so"
type textarea "x"
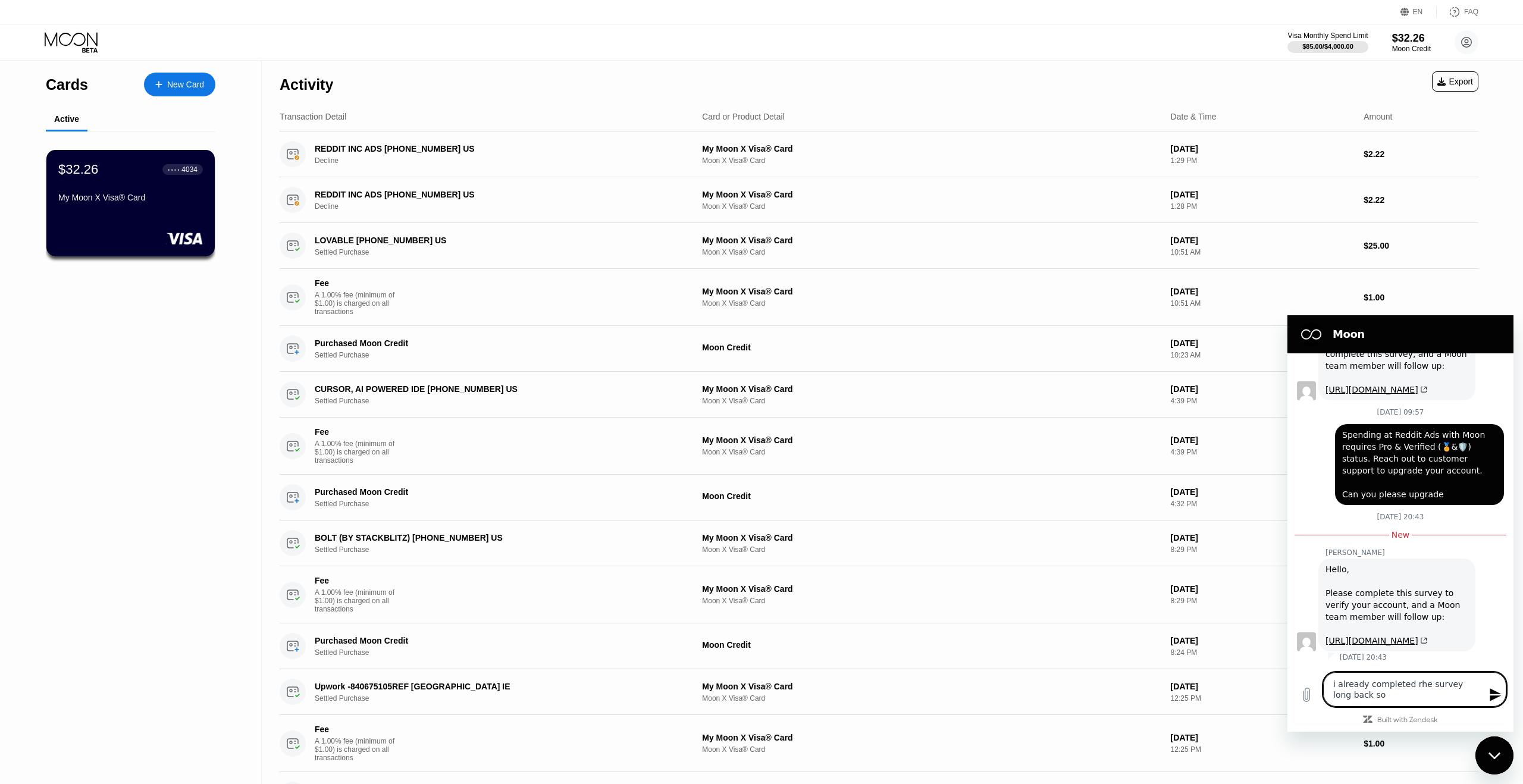
type textarea "i already completed rhe survey long back so i"
type textarea "x"
type textarea "i already completed rhe survey long back so is"
type textarea "x"
type textarea "i already completed rhe survey long back so is"
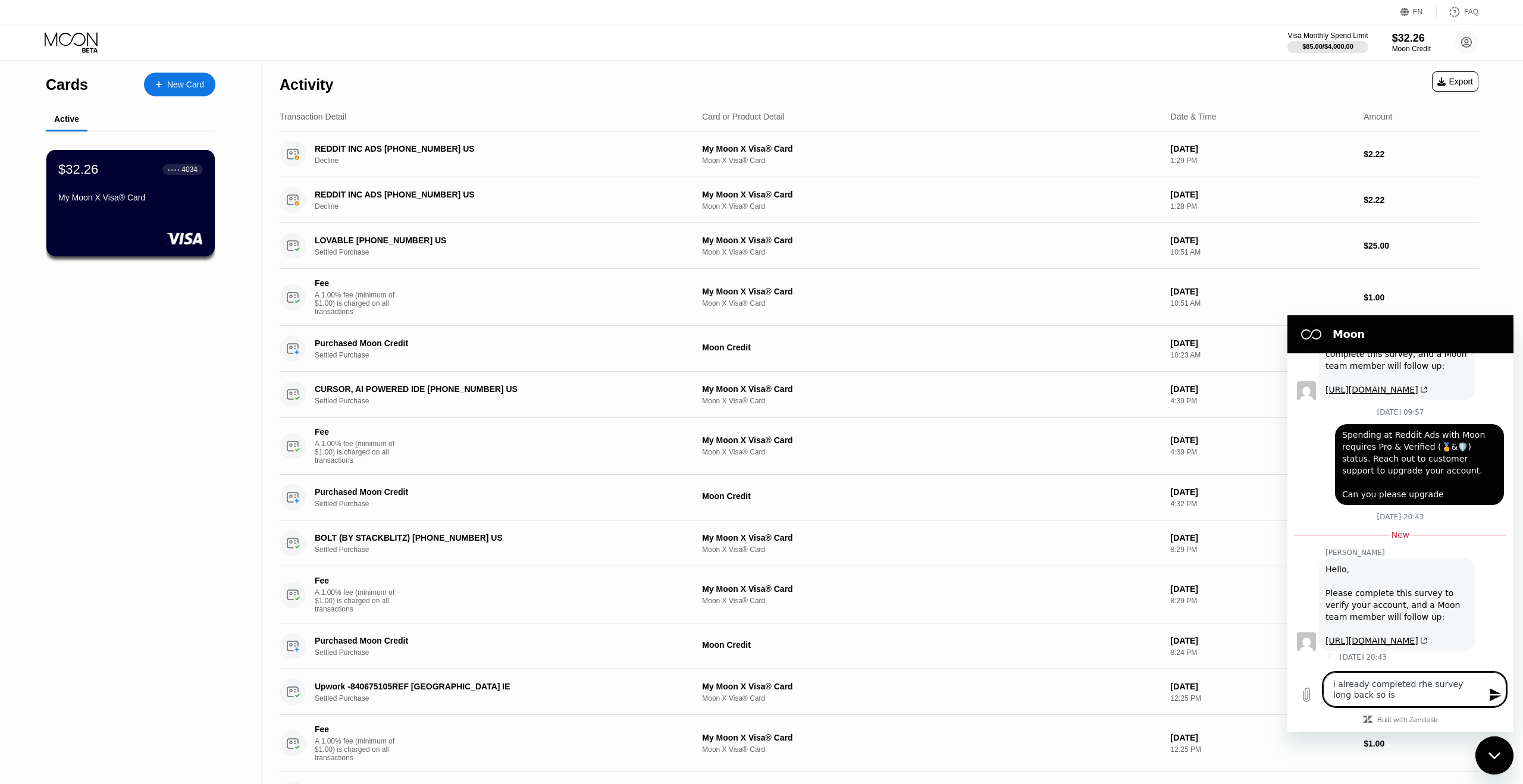
type textarea "x"
type textarea "i already completed rhe survey long back so is m"
type textarea "x"
type textarea "i already completed rhe survey long back so is my"
type textarea "x"
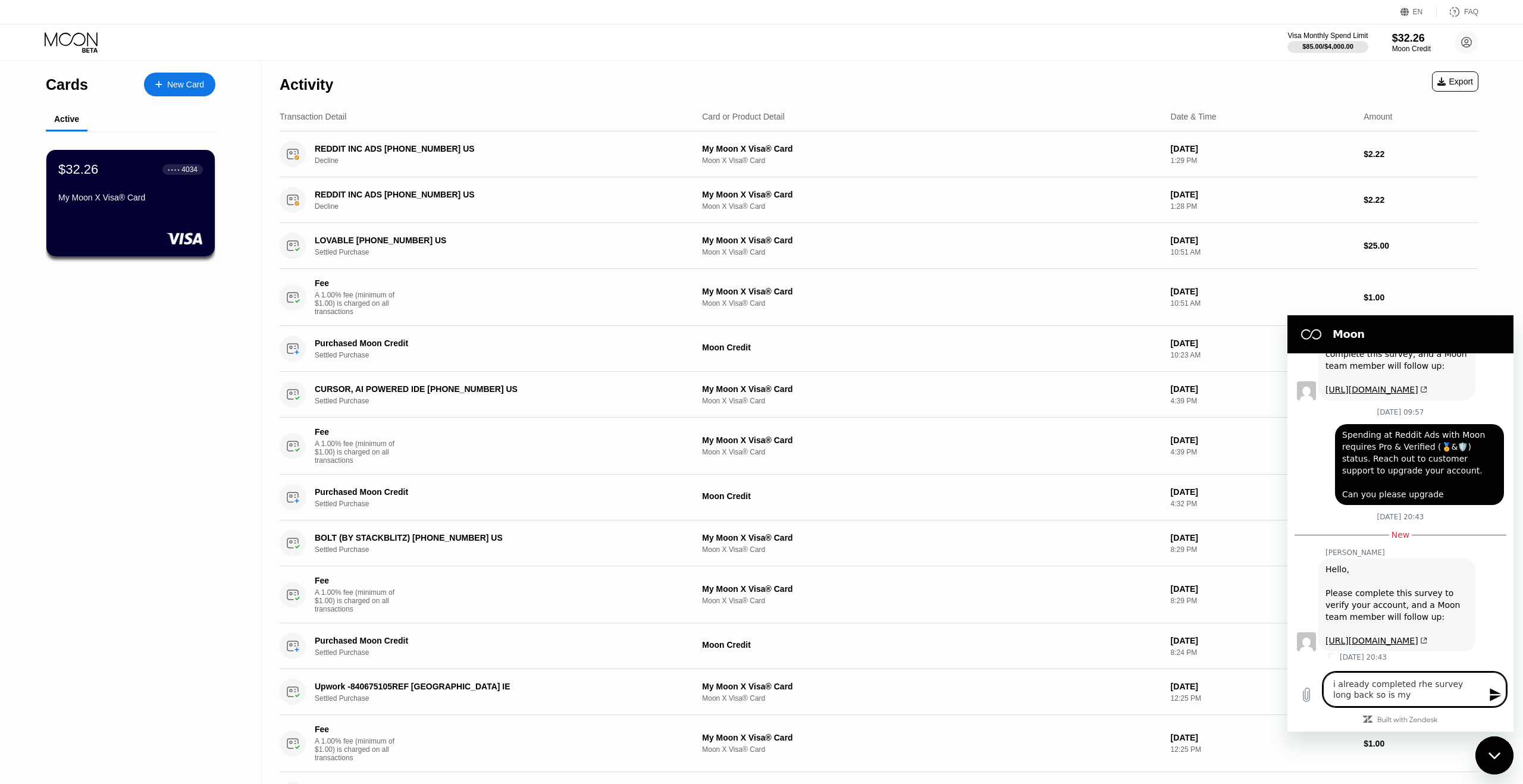
type textarea "i already completed rhe survey long back so is my"
type textarea "x"
type textarea "i already completed rhe survey long back so is my c"
type textarea "x"
type textarea "i already completed rhe survey long back so is my ca"
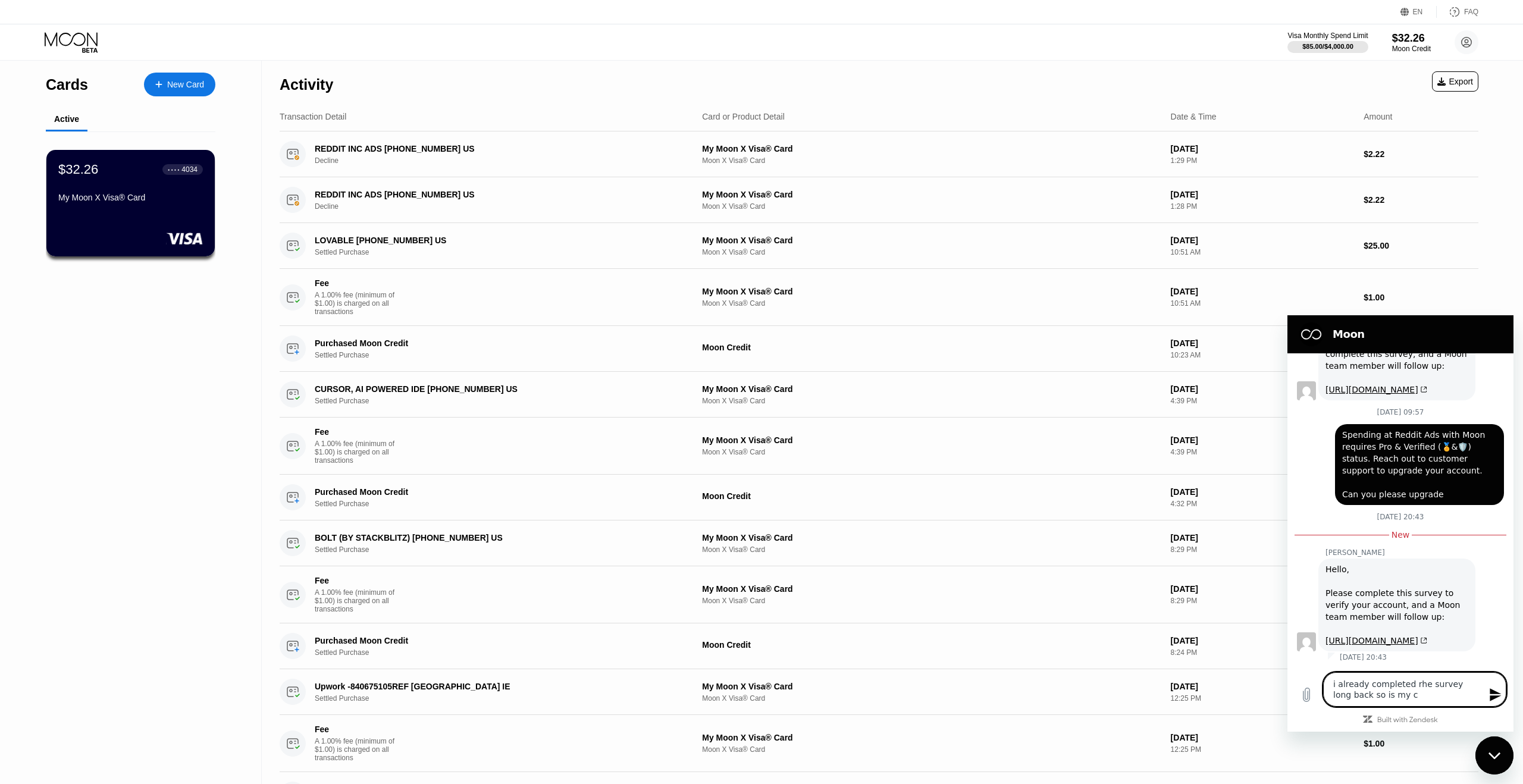
type textarea "x"
type textarea "i already completed rhe survey long back so is my car"
type textarea "x"
type textarea "i already completed rhe survey long back so is my card"
type textarea "x"
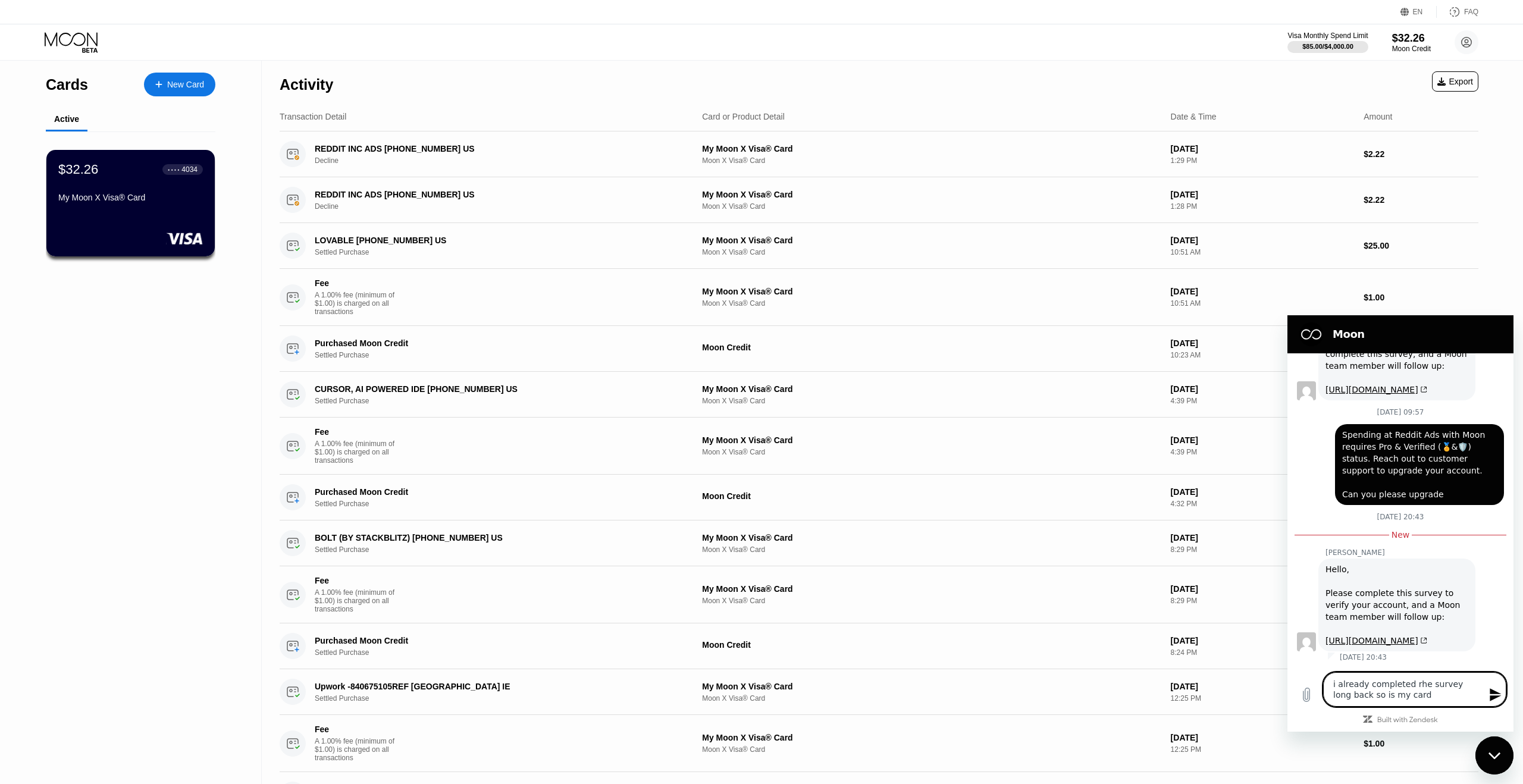
type textarea "i already completed rhe survey long back so is my card"
type textarea "x"
type textarea "i already completed rhe survey long back so is my card i"
type textarea "x"
type textarea "i already completed rhe survey long back so is my card is"
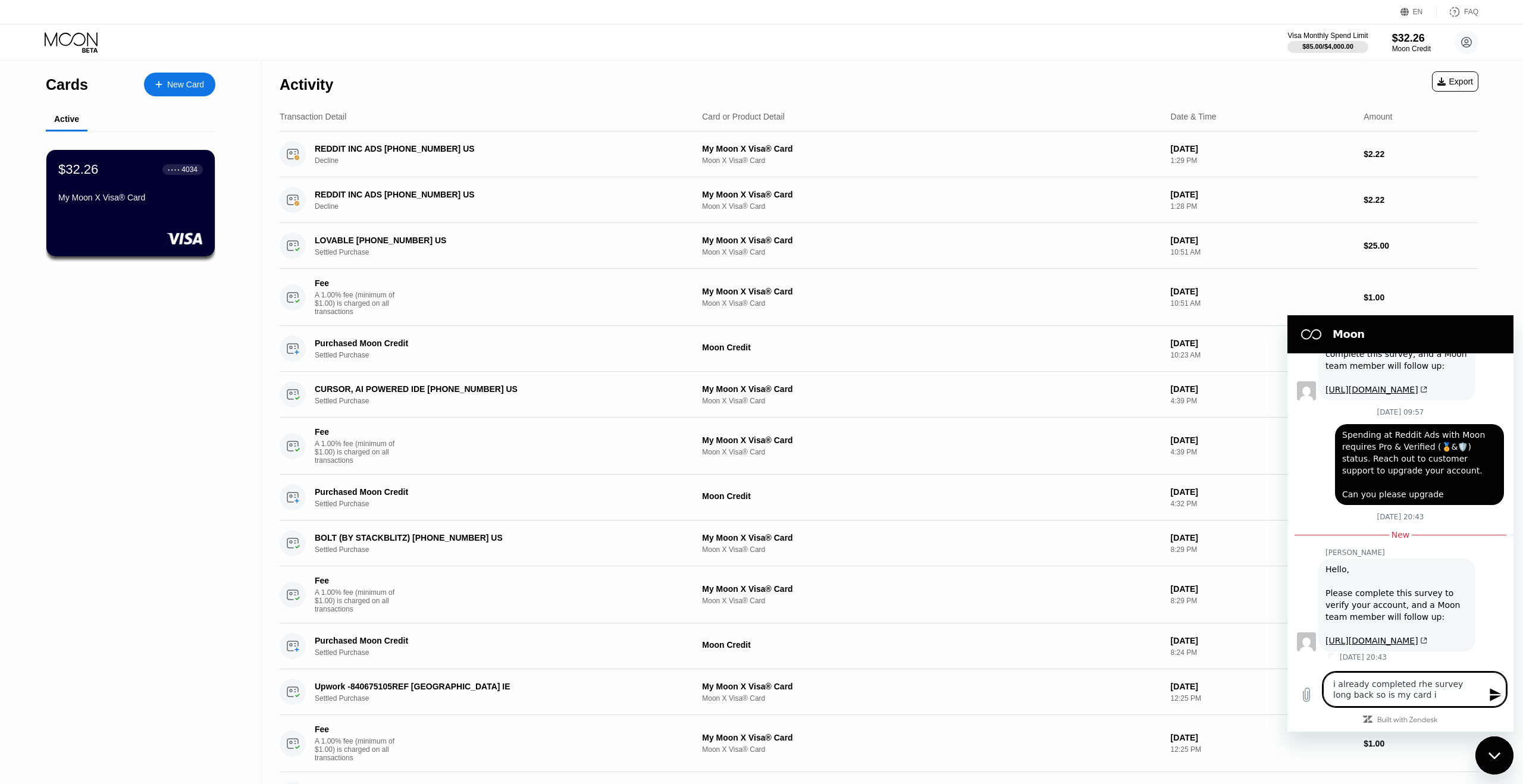
type textarea "x"
type textarea "i already completed rhe survey long back so is my card is"
type textarea "x"
type textarea "i already completed rhe survey long back so is my card is u"
type textarea "x"
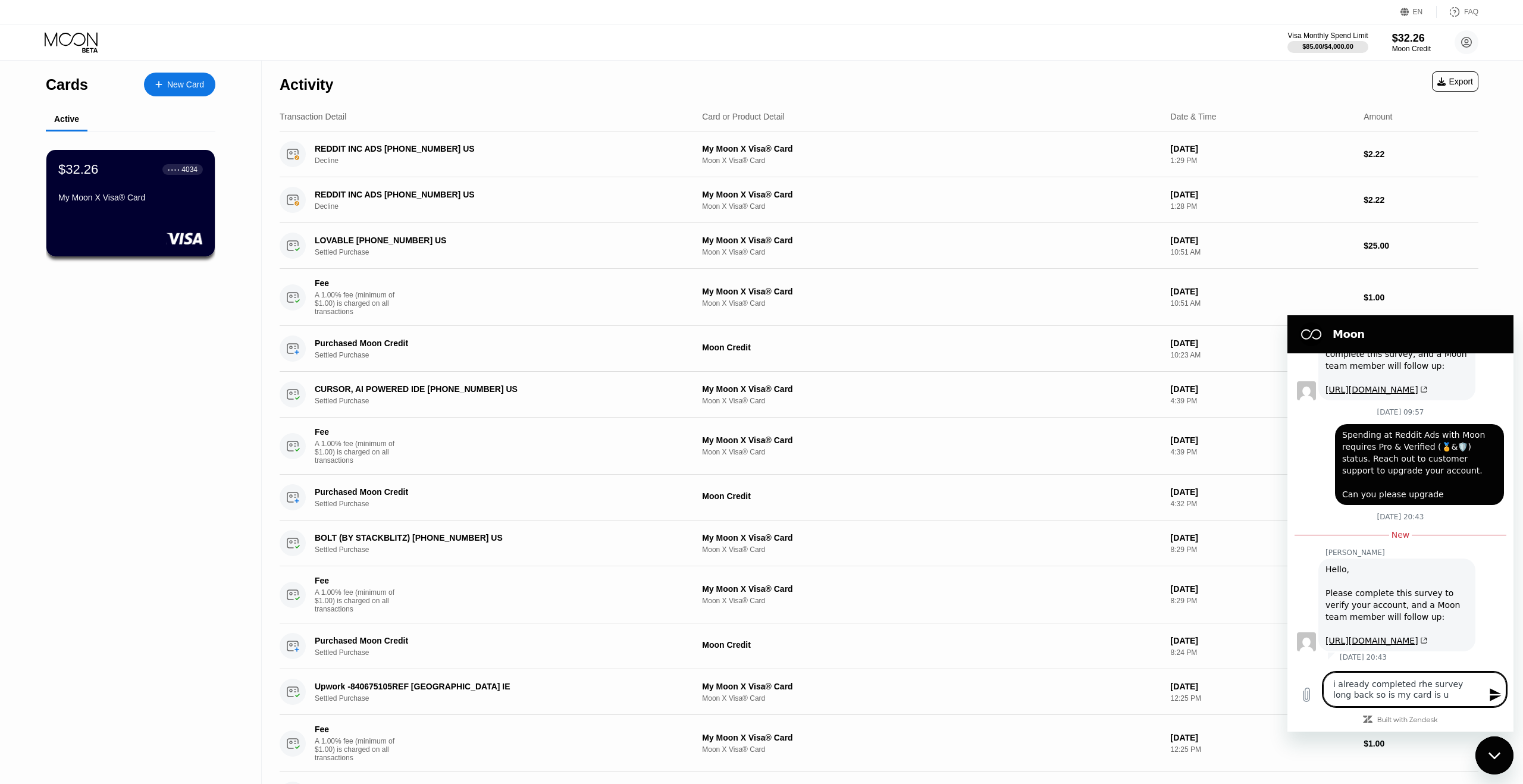
type textarea "i already completed rhe survey long back so is my card is up"
type textarea "x"
type textarea "i already completed rhe survey long back so is my card is upg"
type textarea "x"
type textarea "i already completed rhe survey long back so is my card is upgr"
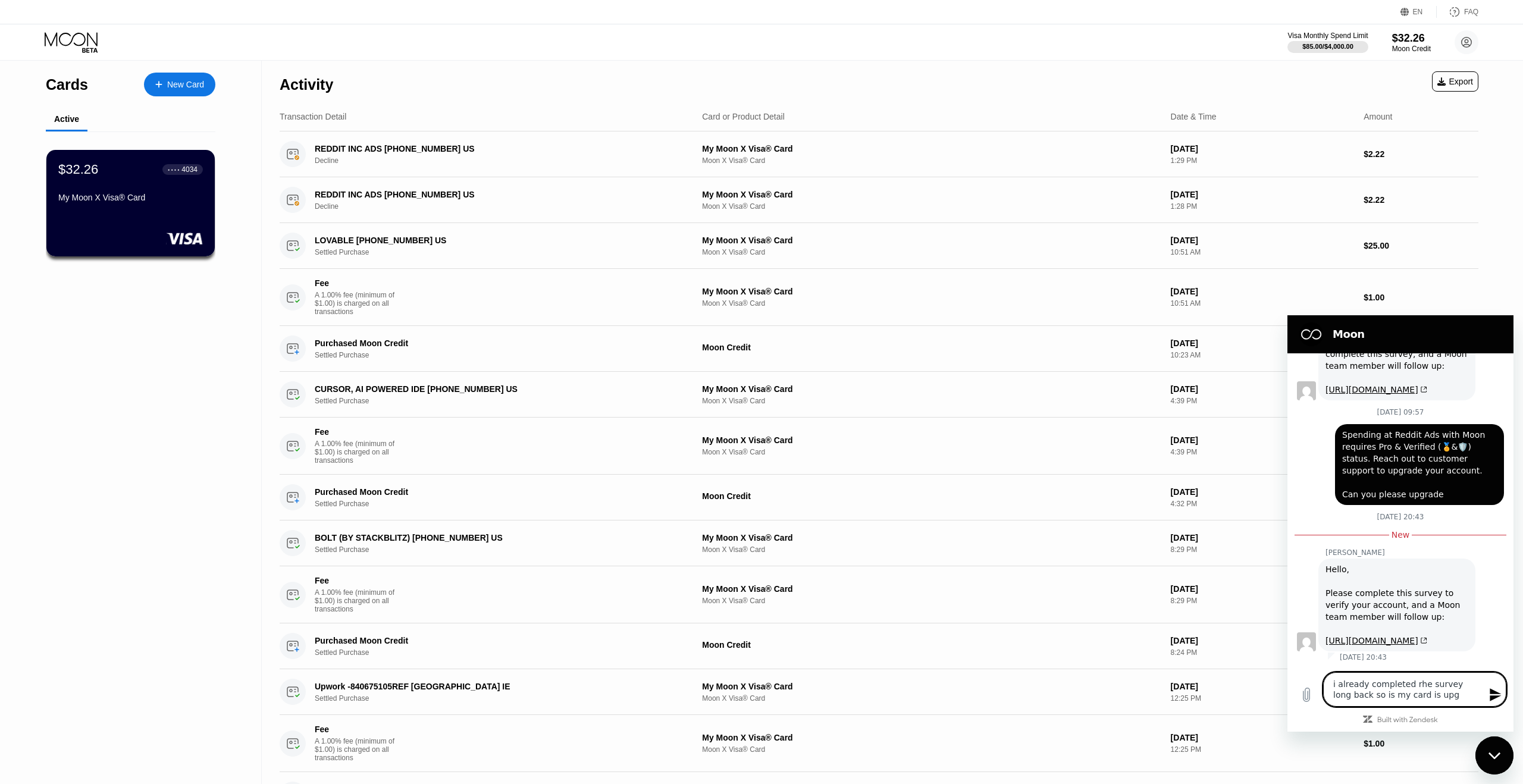
type textarea "x"
type textarea "i already completed rhe survey long back so is my card is upgra"
type textarea "x"
type textarea "i already completed rhe survey long back so is my card is upgrad"
type textarea "x"
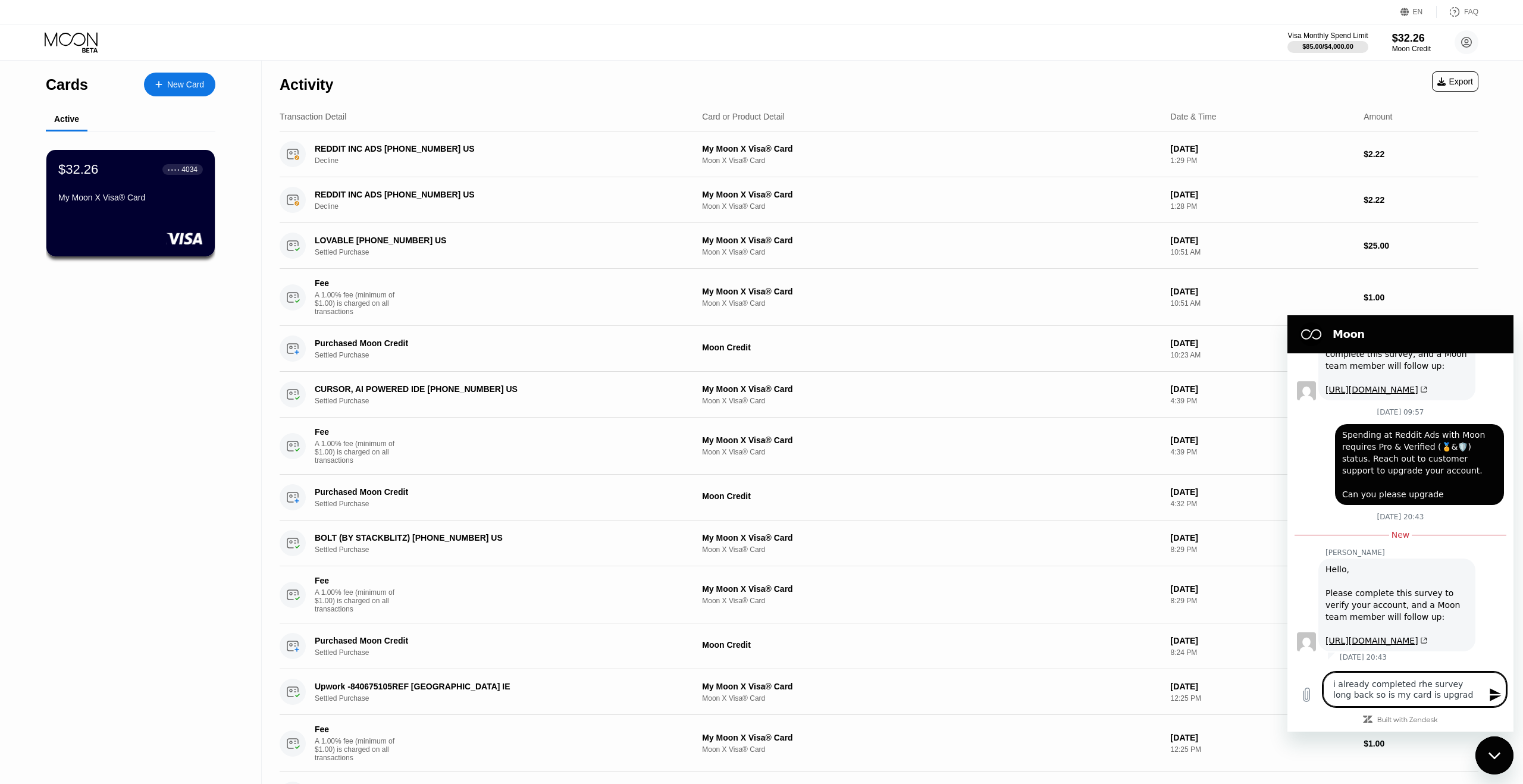
type textarea "i already completed rhe survey long back so is my card is upgrade"
type textarea "x"
type textarea "i already completed rhe survey long back so is my card is upgraded"
type textarea "x"
type textarea "i already completed rhe survey long back so is my card is upgraded"
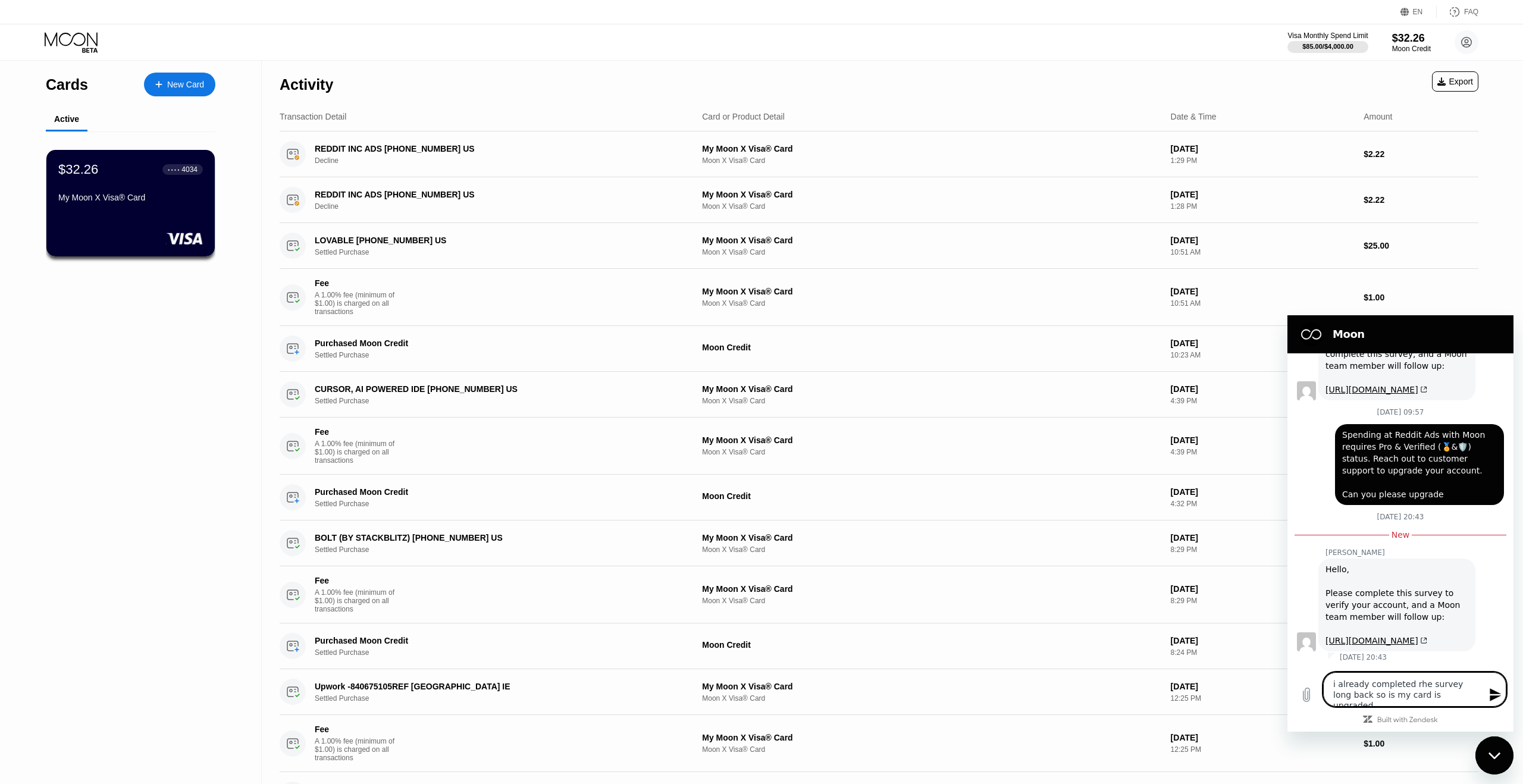
type textarea "x"
type textarea "i already completed rhe survey long back so is my card is upgraded b"
type textarea "x"
type textarea "i already completed rhe survey long back so is my card is upgraded bi"
type textarea "x"
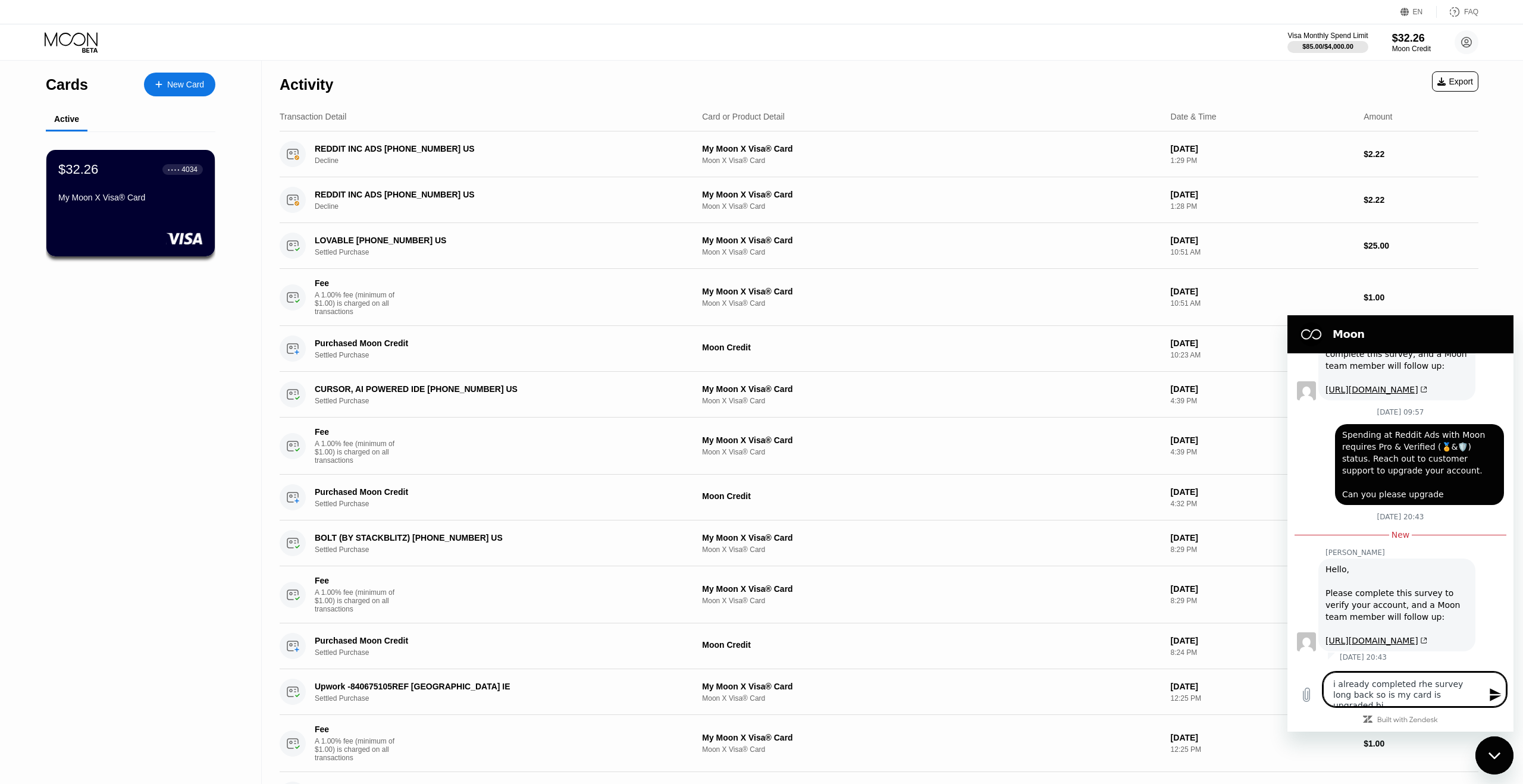
type textarea "i already completed rhe survey long back so is my card is upgraded biw"
type textarea "x"
type textarea "i already completed rhe survey long back so is my card is upgraded biw>"
type textarea "x"
type textarea "i already completed rhe survey long back so is my card is upgraded biw"
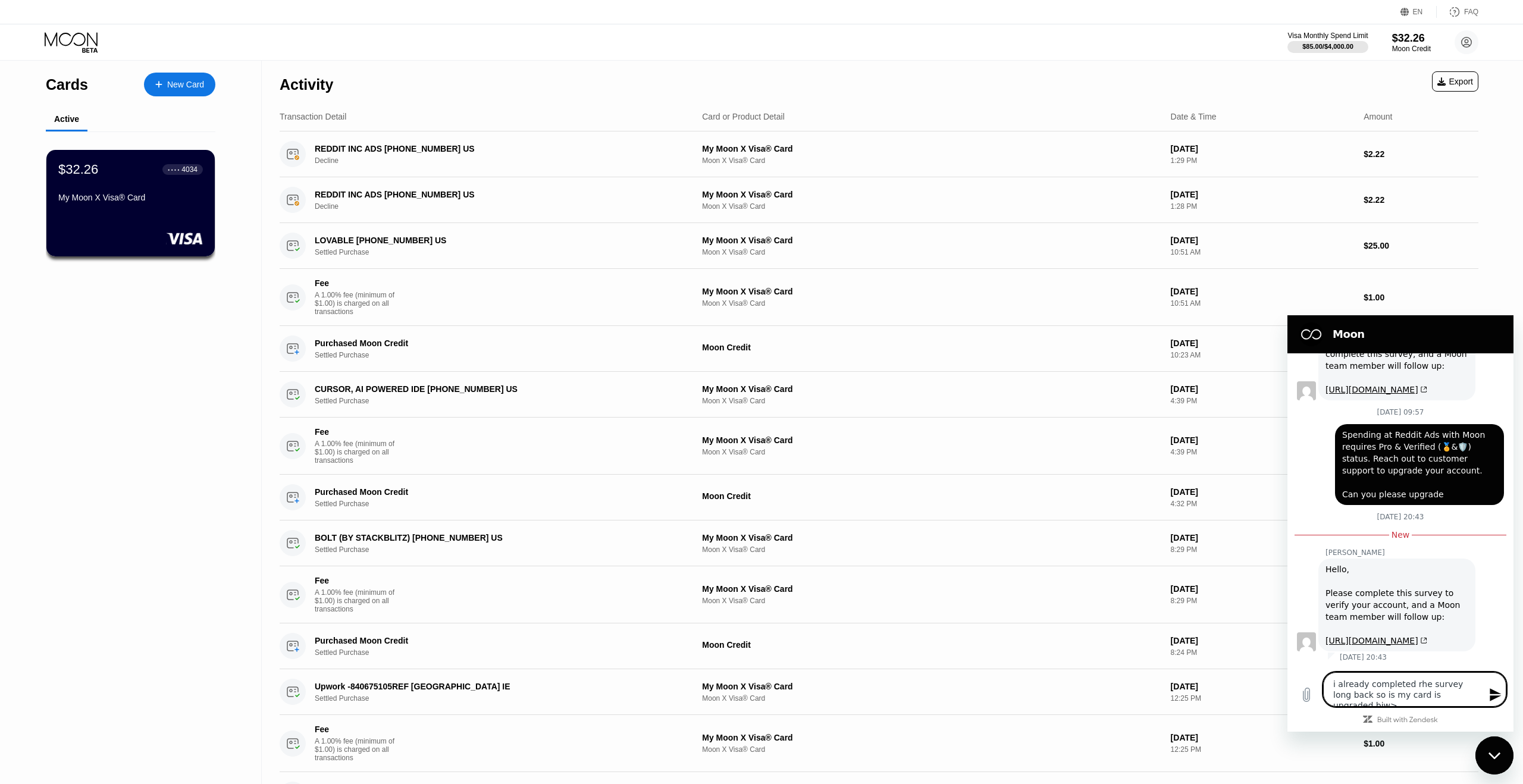
type textarea "x"
type textarea "i already completed rhe survey long back so is my card is upgraded bi"
type textarea "x"
type textarea "i already completed rhe survey long back so is my card is upgraded b"
type textarea "x"
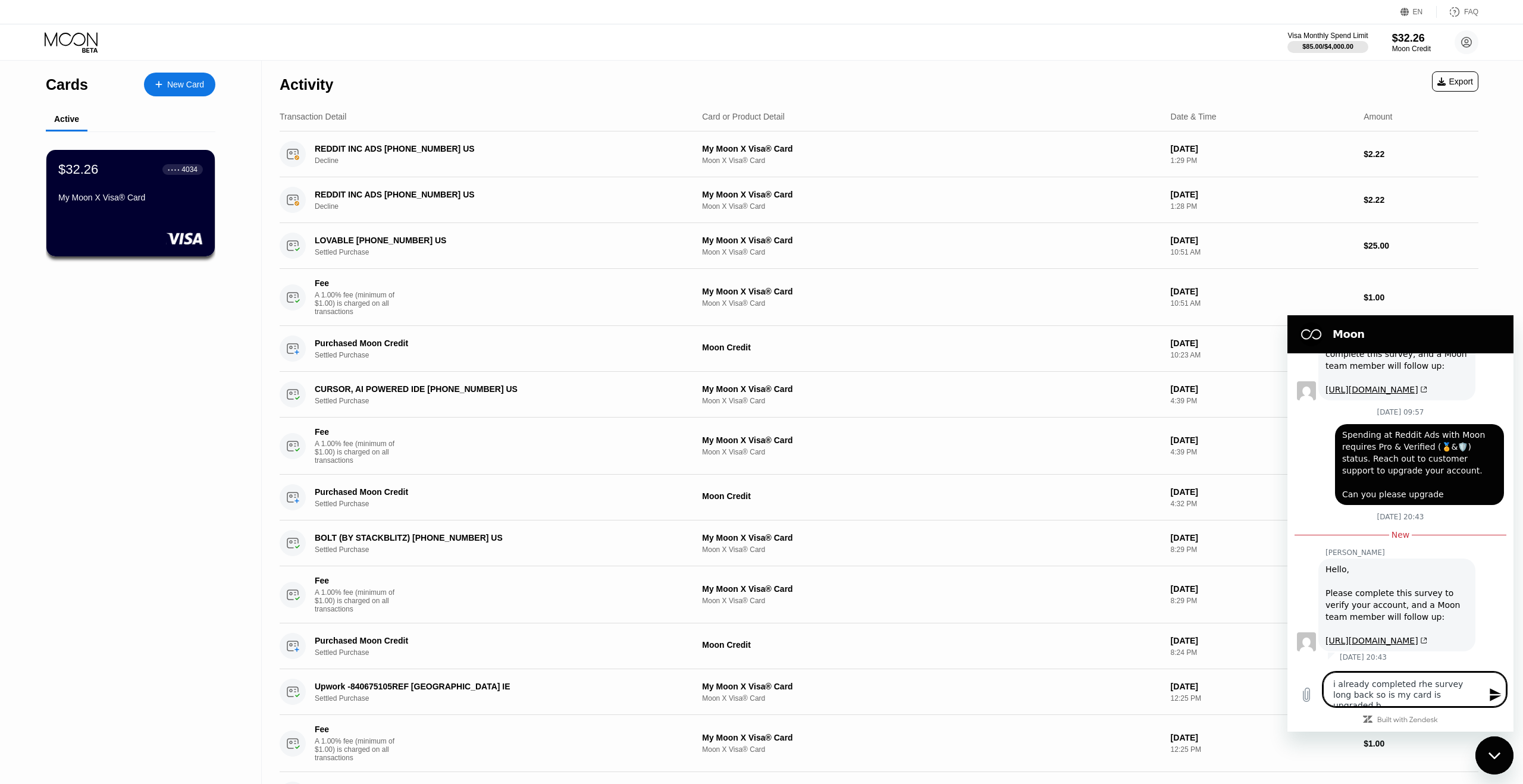
type textarea "i already completed rhe survey long back so is my card is upgraded"
type textarea "x"
type textarea "i already completed rhe survey long back so is my card is upgraded n"
type textarea "x"
type textarea "i already completed rhe survey long back so is my card is upgraded no"
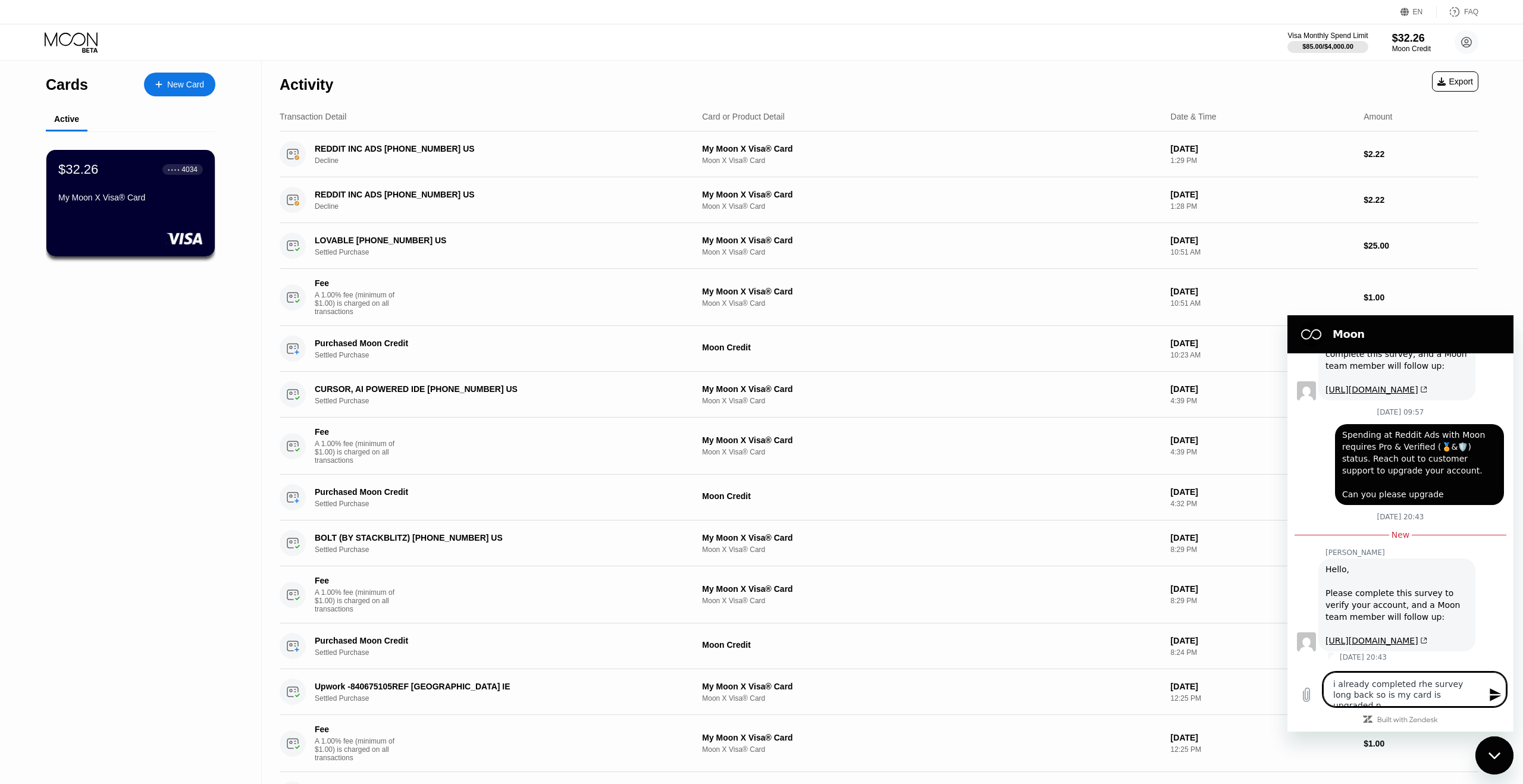
type textarea "x"
type textarea "i already completed rhe survey long back so is my card is upgraded now"
type textarea "x"
type textarea "i already completed rhe survey long back so is my card is upgraded now?"
type textarea "x"
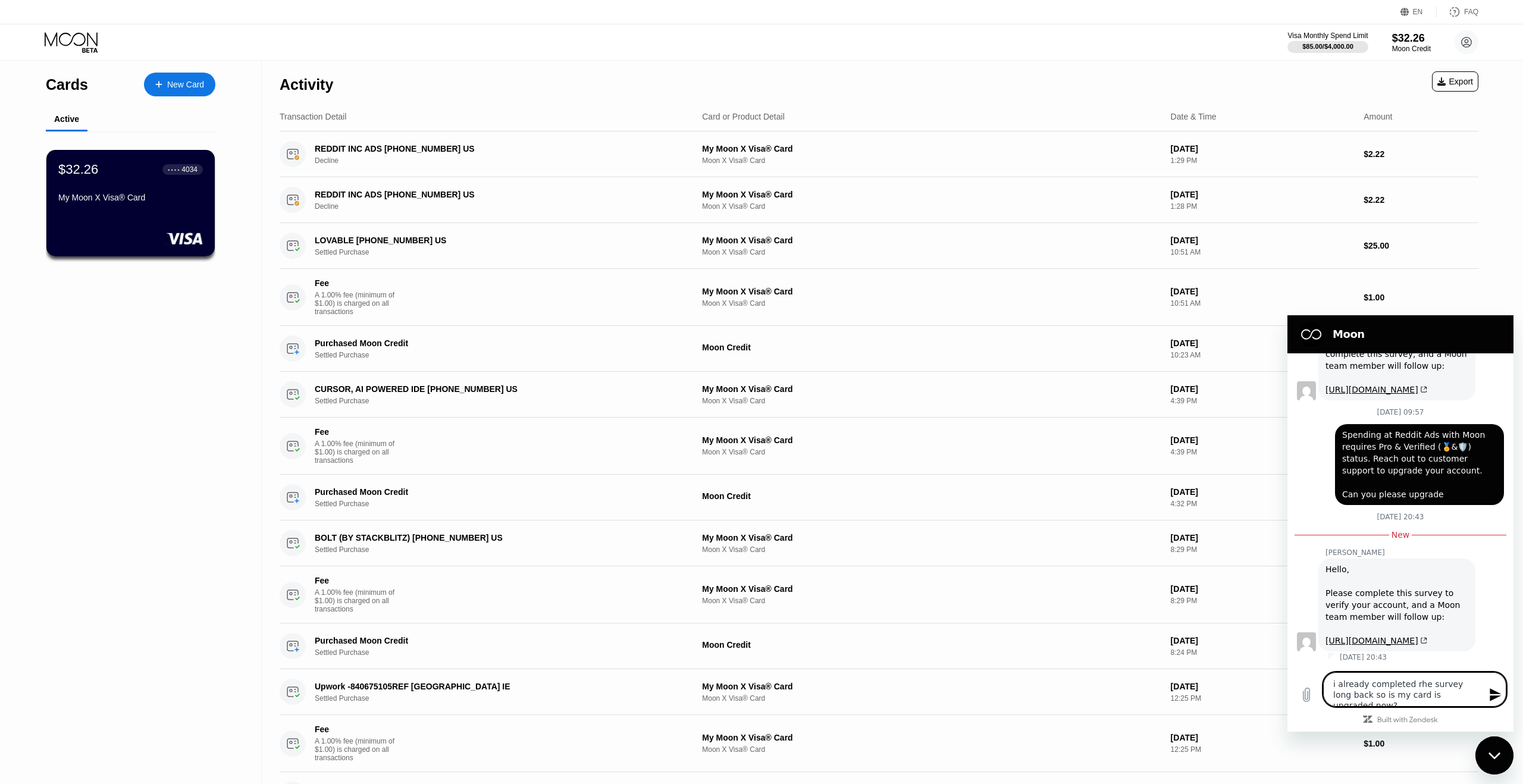
type textarea "x"
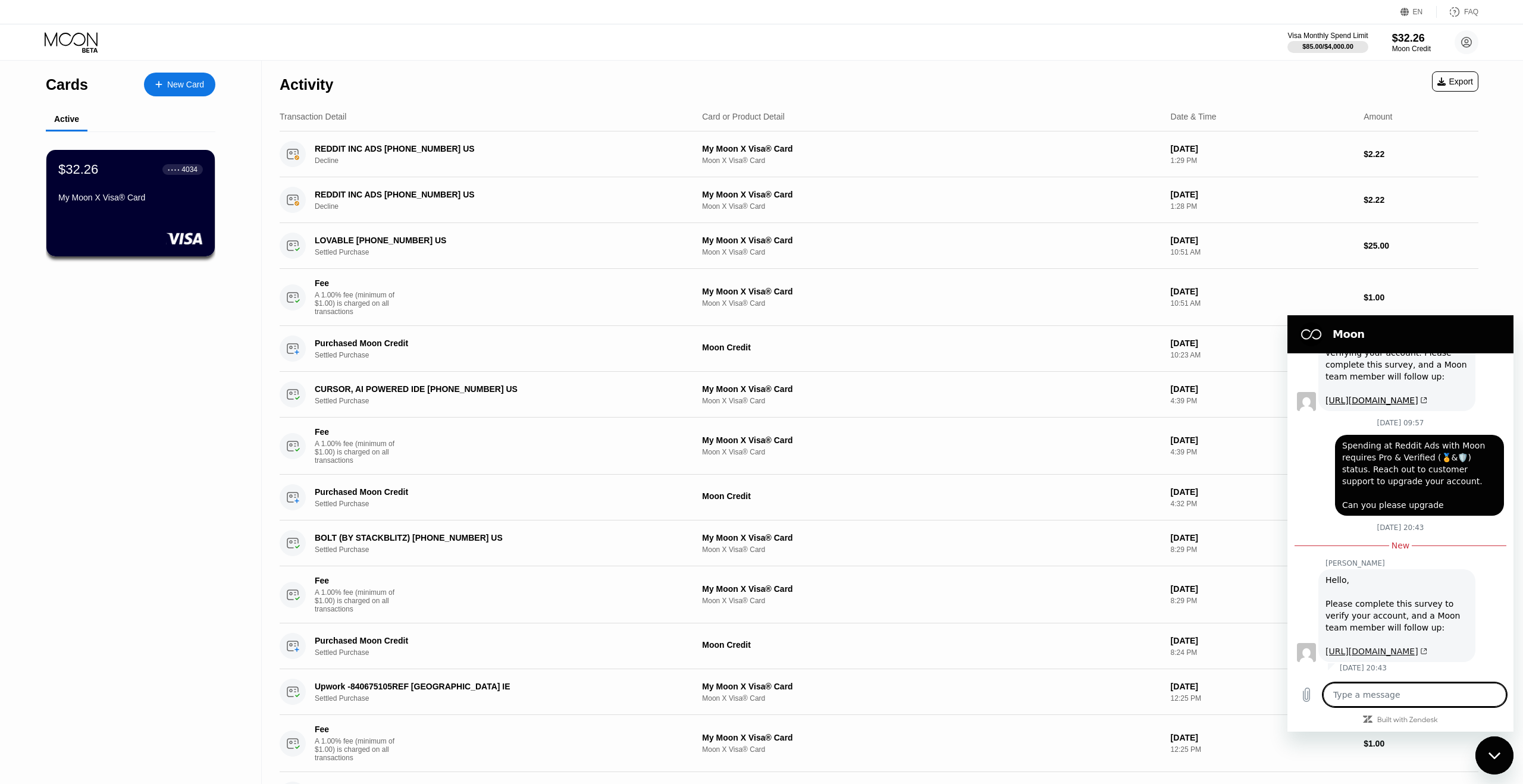
paste textarea "I had already completed the survey a while back. Could you please confirm if my…"
type textarea "I had already completed the survey a while back. Could you please confirm if my…"
type textarea "x"
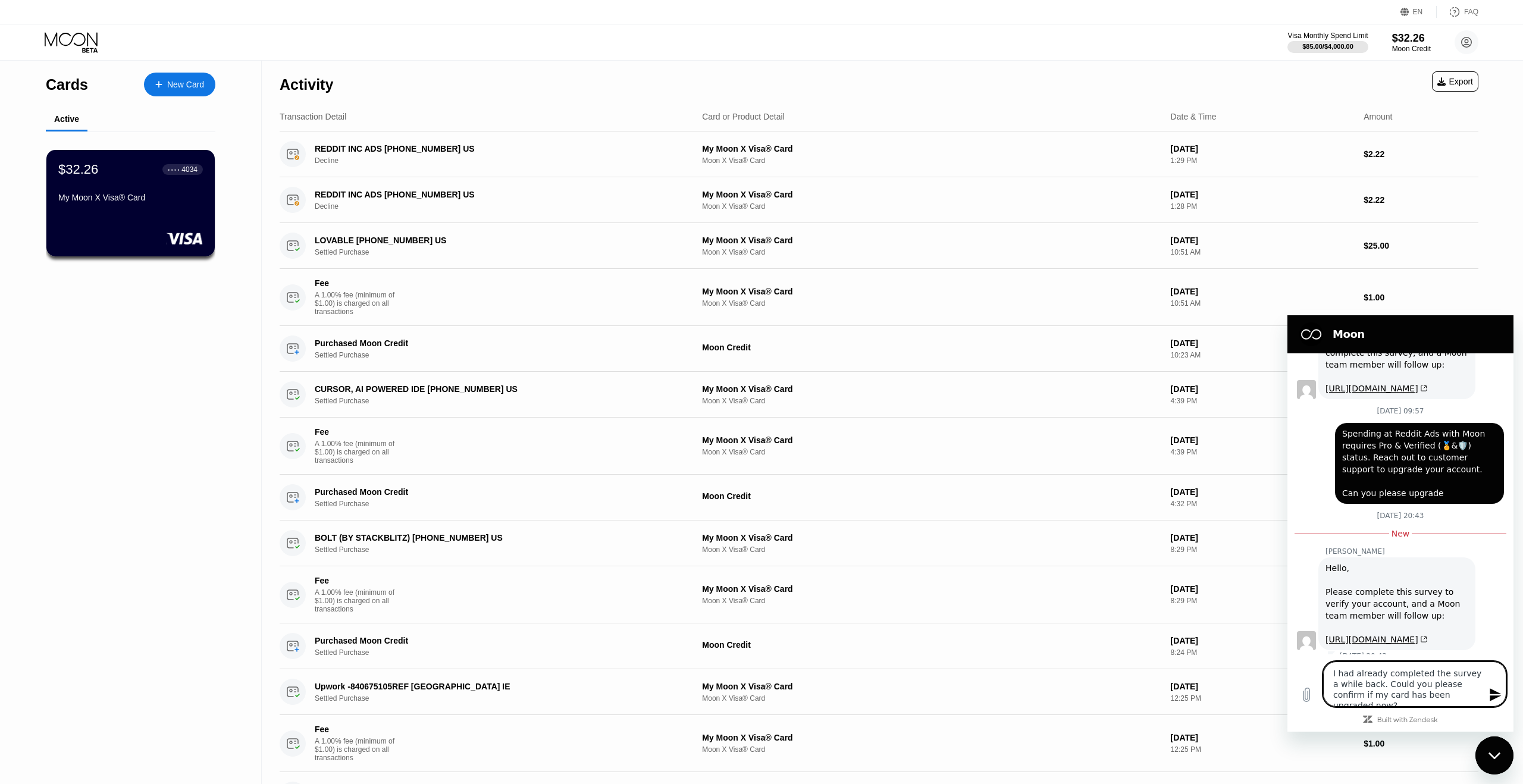
scroll to position [938, 0]
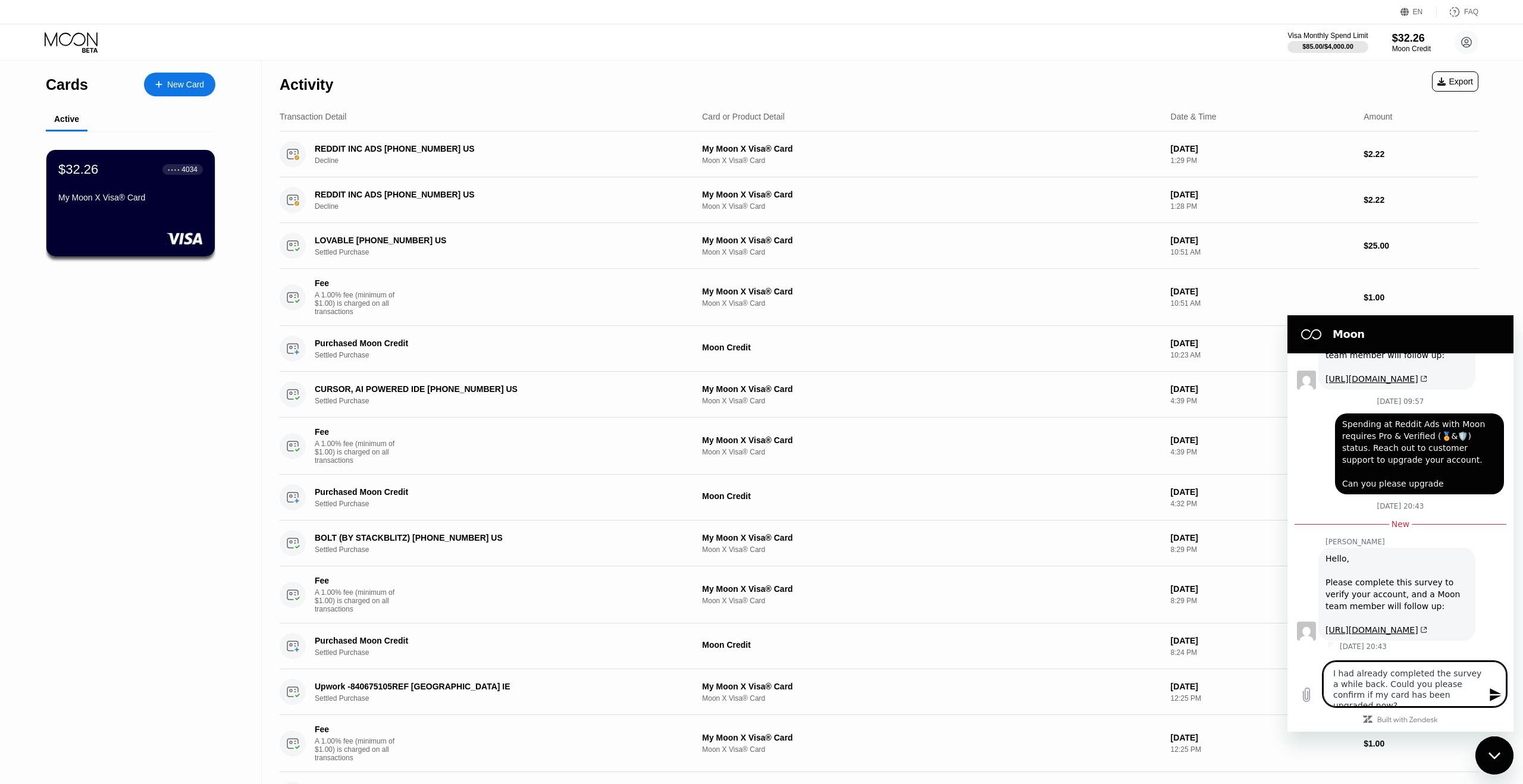
type textarea "I had already completed the survey a while back. Could you please confirm if my…"
click at [1494, 692] on icon "Send message" at bounding box center [1495, 694] width 11 height 13
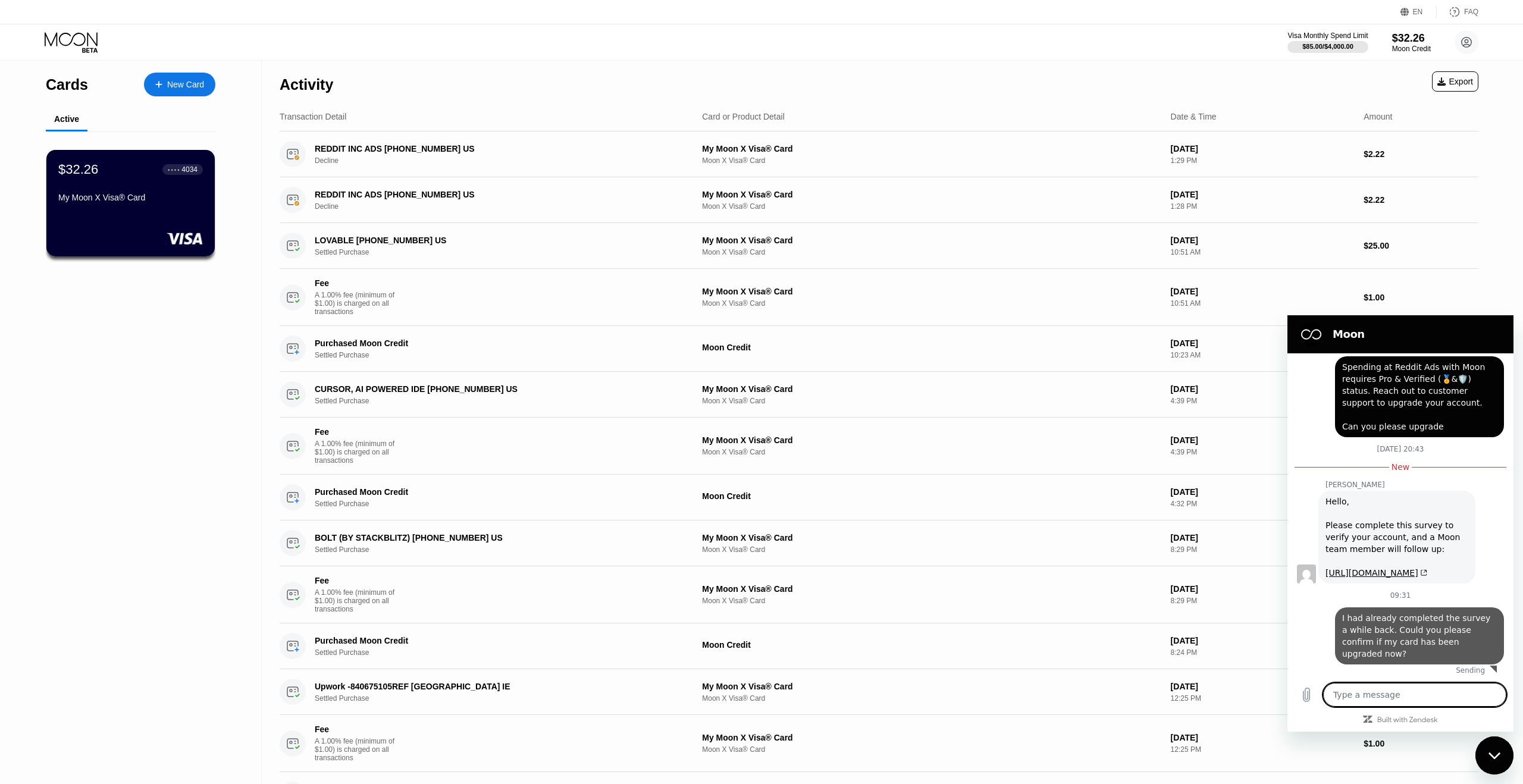
type textarea "x"
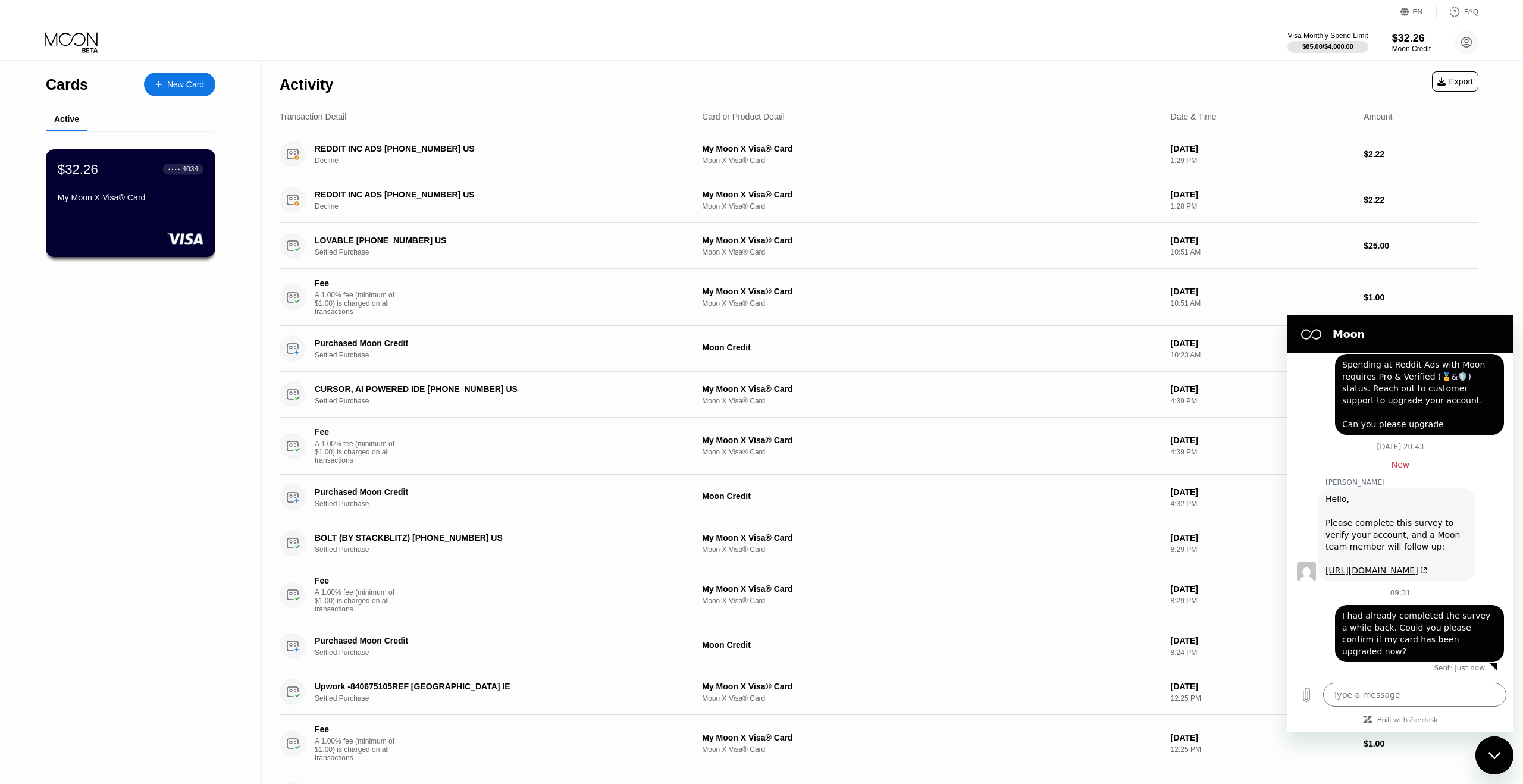
click at [173, 179] on div "$32.26 ● ● ● ● 4034 My Moon X Visa® Card" at bounding box center [131, 184] width 146 height 46
click at [155, 206] on div "My Moon X Visa® Card" at bounding box center [131, 200] width 146 height 15
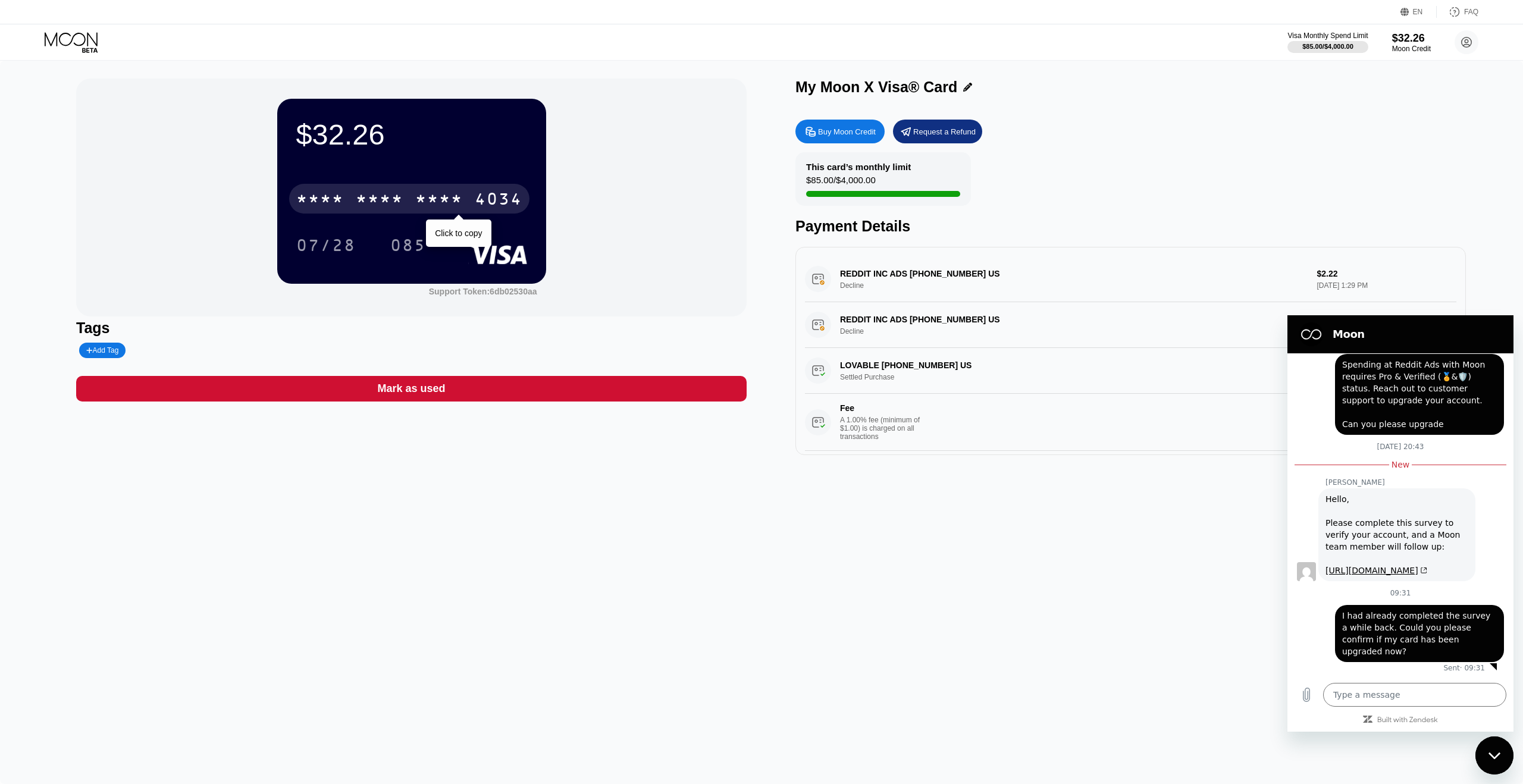
click at [430, 195] on div "* * * *" at bounding box center [439, 200] width 48 height 19
click at [430, 195] on div "2564" at bounding box center [439, 200] width 48 height 19
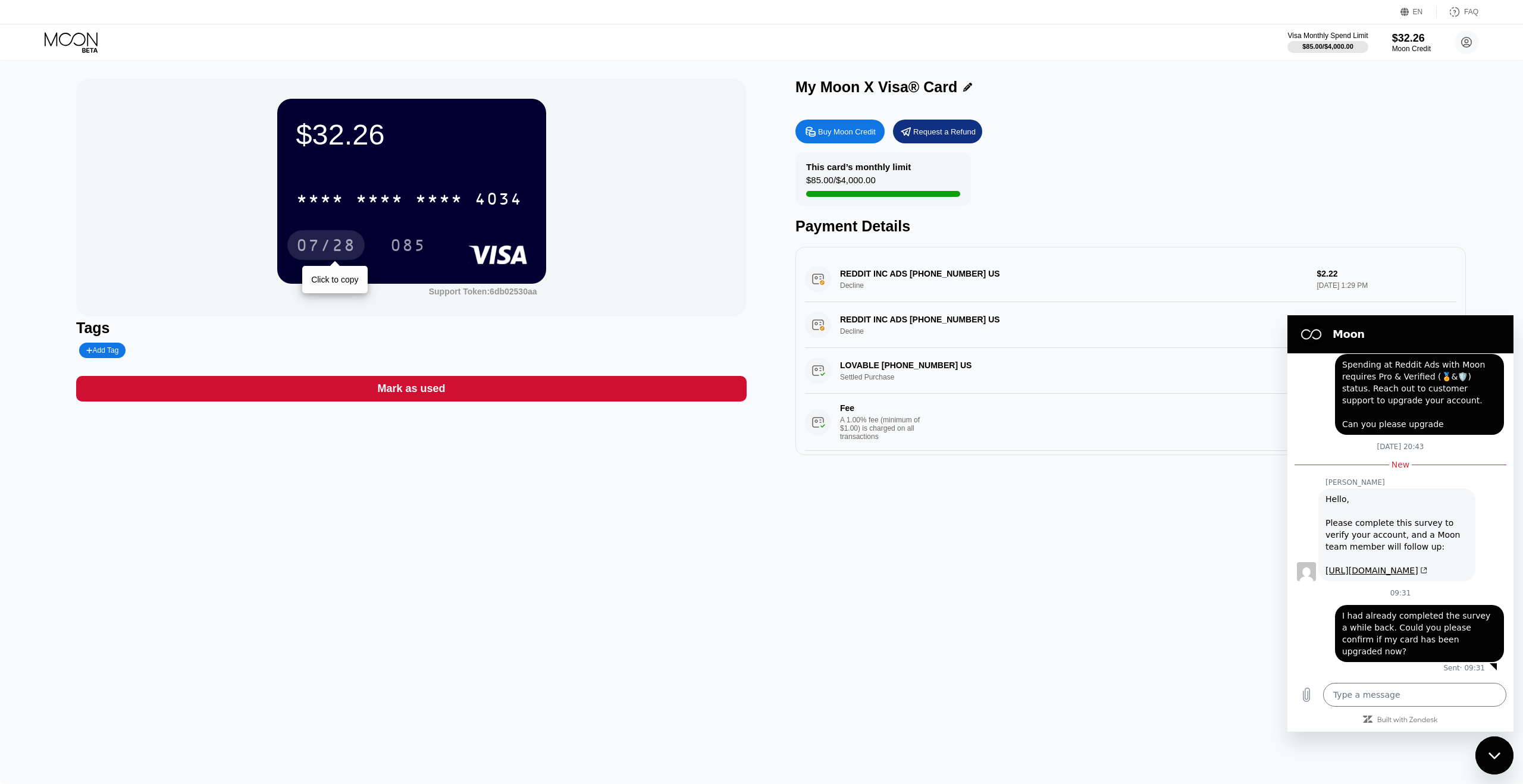
click at [327, 236] on div "07/28" at bounding box center [326, 245] width 77 height 30
click at [405, 252] on div "085" at bounding box center [407, 246] width 35 height 19
click at [78, 40] on icon at bounding box center [72, 42] width 56 height 21
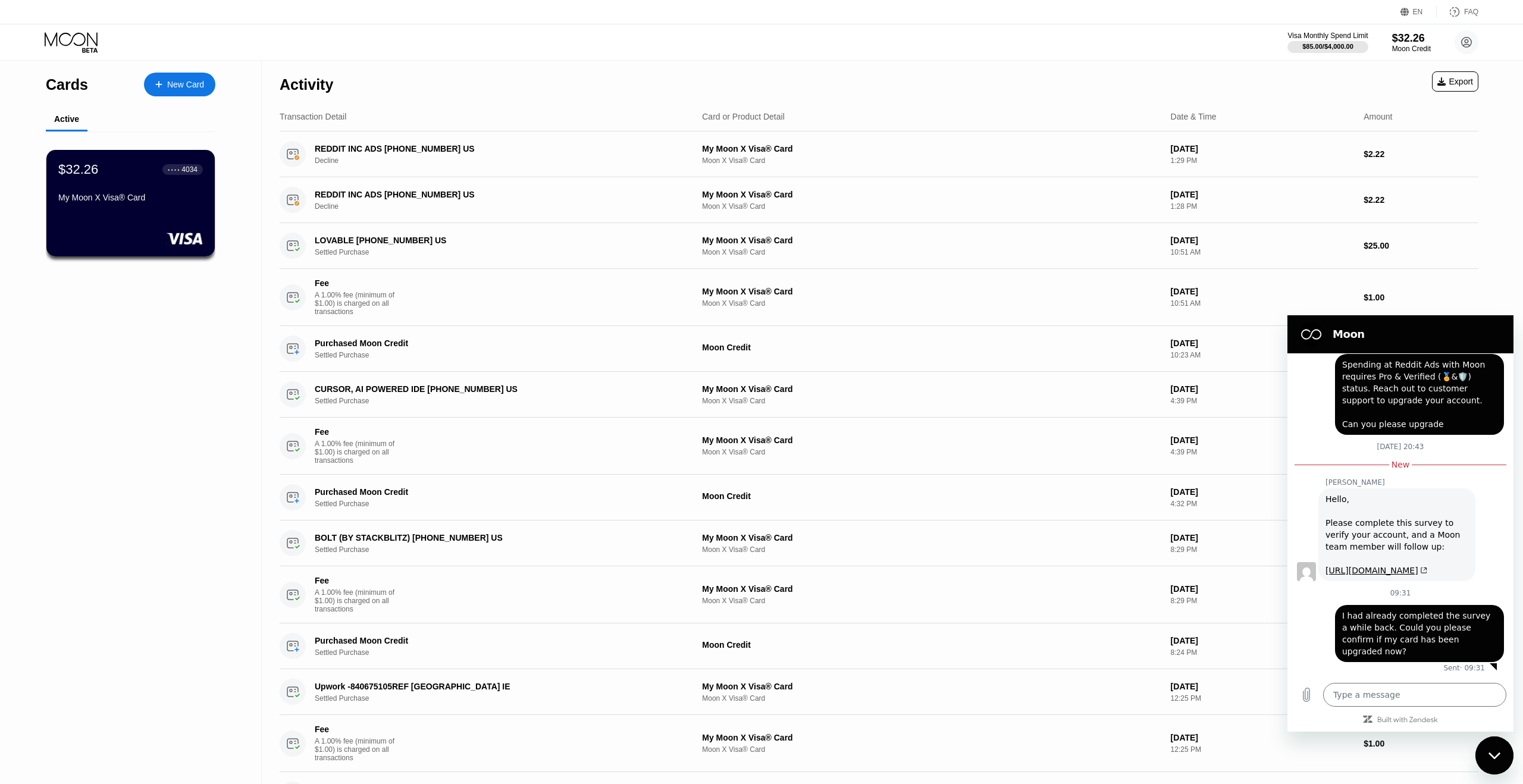
click at [510, 44] on div "Visa Monthly Spend Limit $85.00 / $4,000.00 $32.26 Moon Credit petromish@clonei…" at bounding box center [762, 42] width 1523 height 35
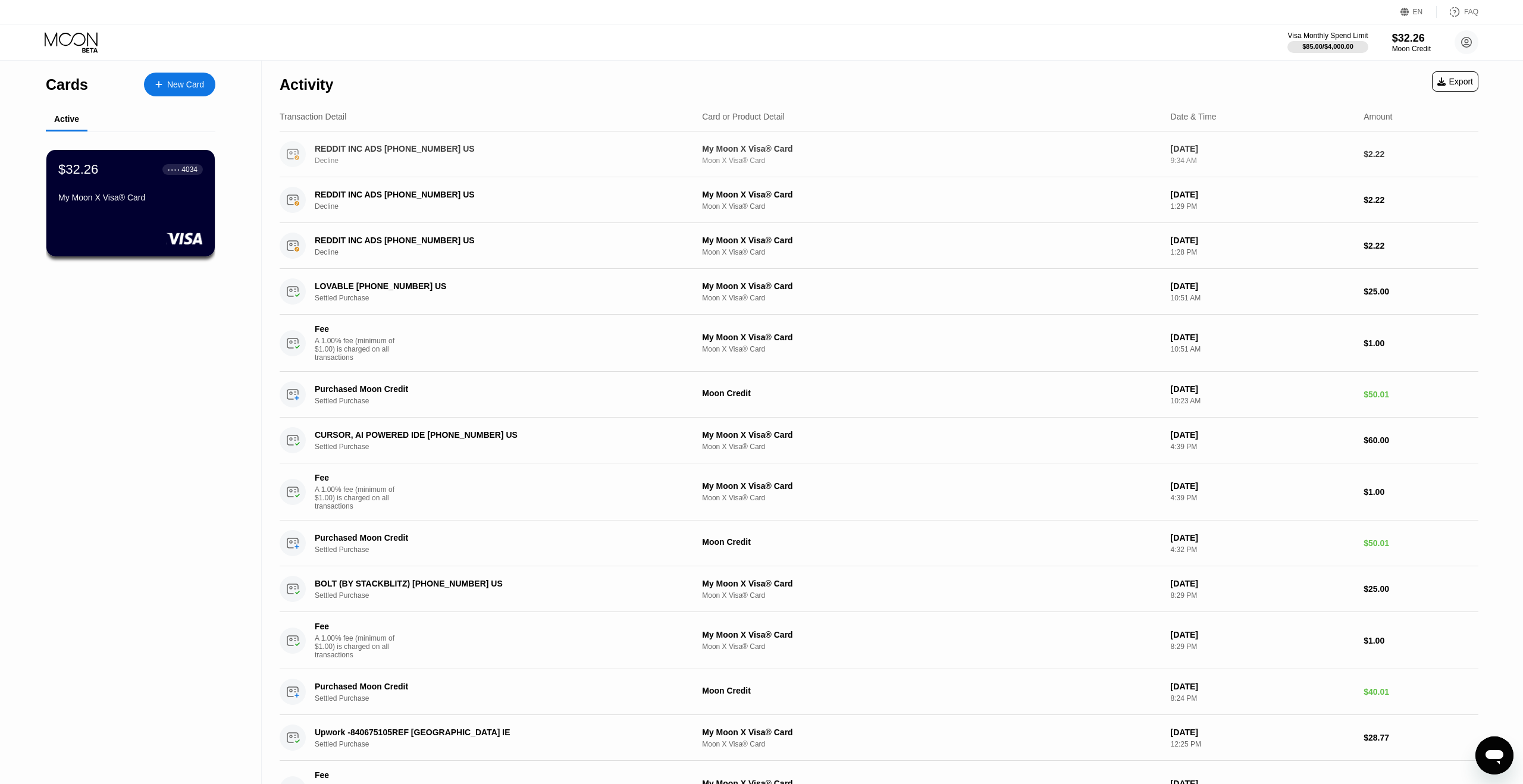
click at [541, 162] on div "Decline" at bounding box center [500, 160] width 372 height 8
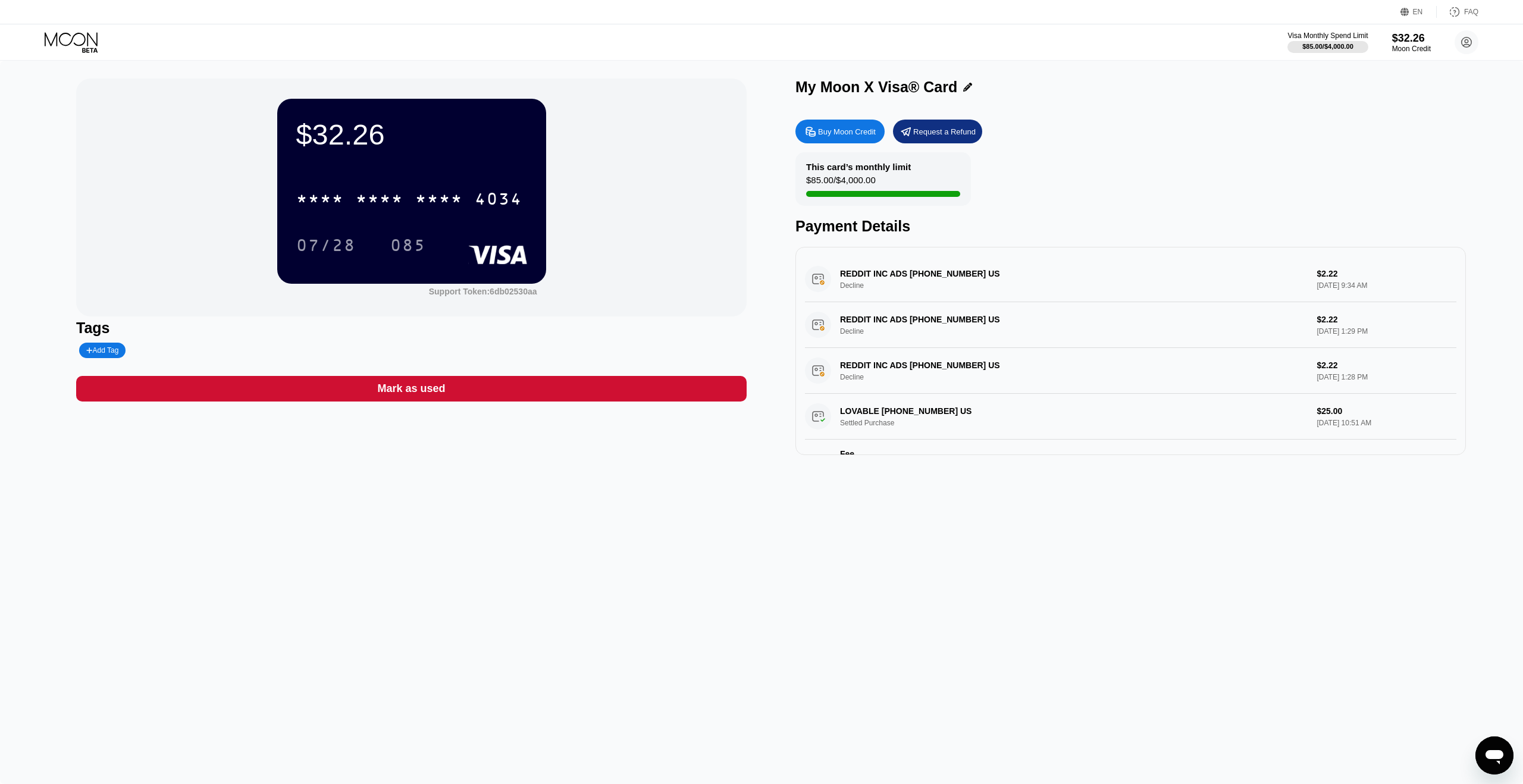
click at [81, 39] on icon at bounding box center [72, 42] width 56 height 21
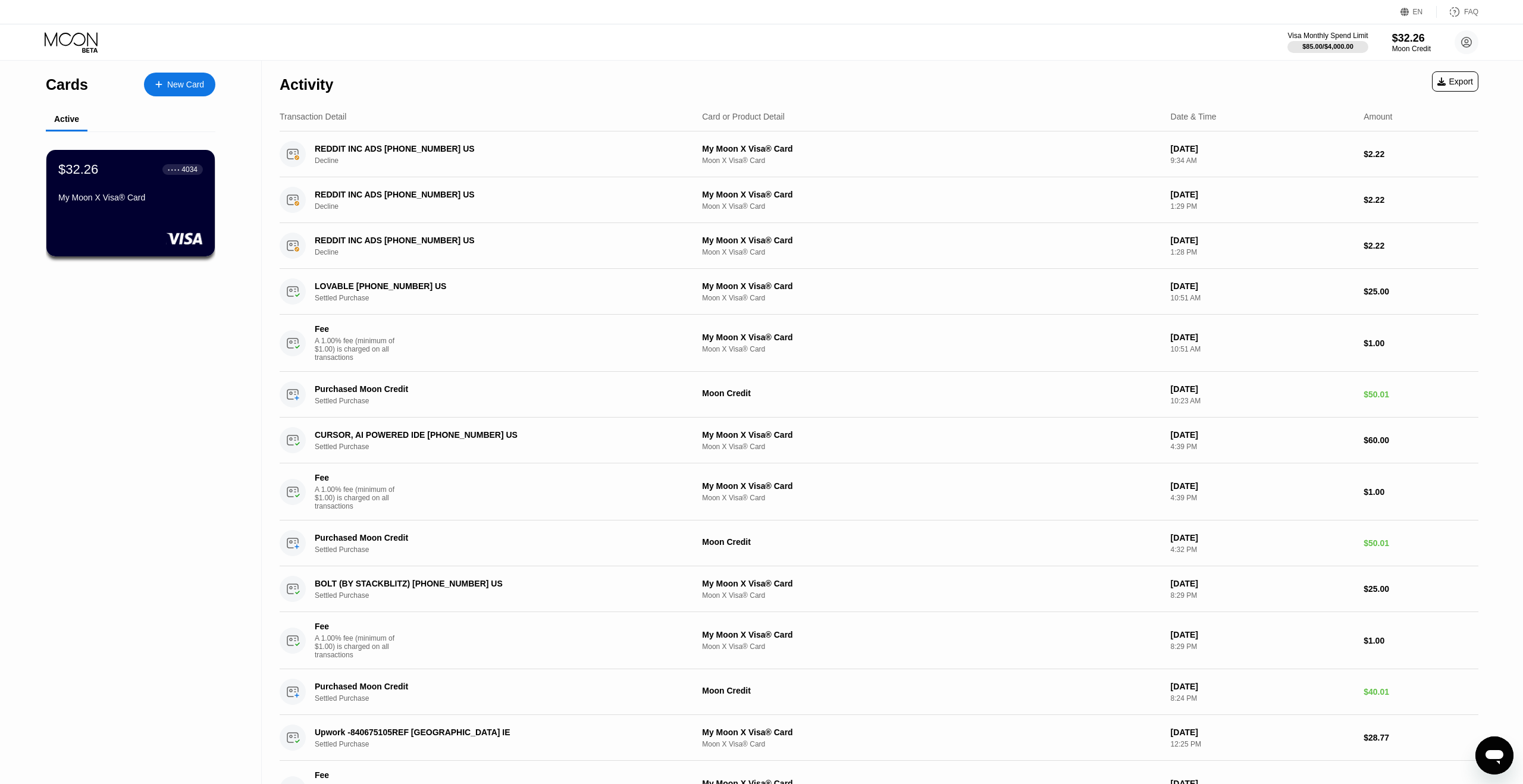
click at [1498, 748] on icon "Open messaging window" at bounding box center [1494, 755] width 22 height 22
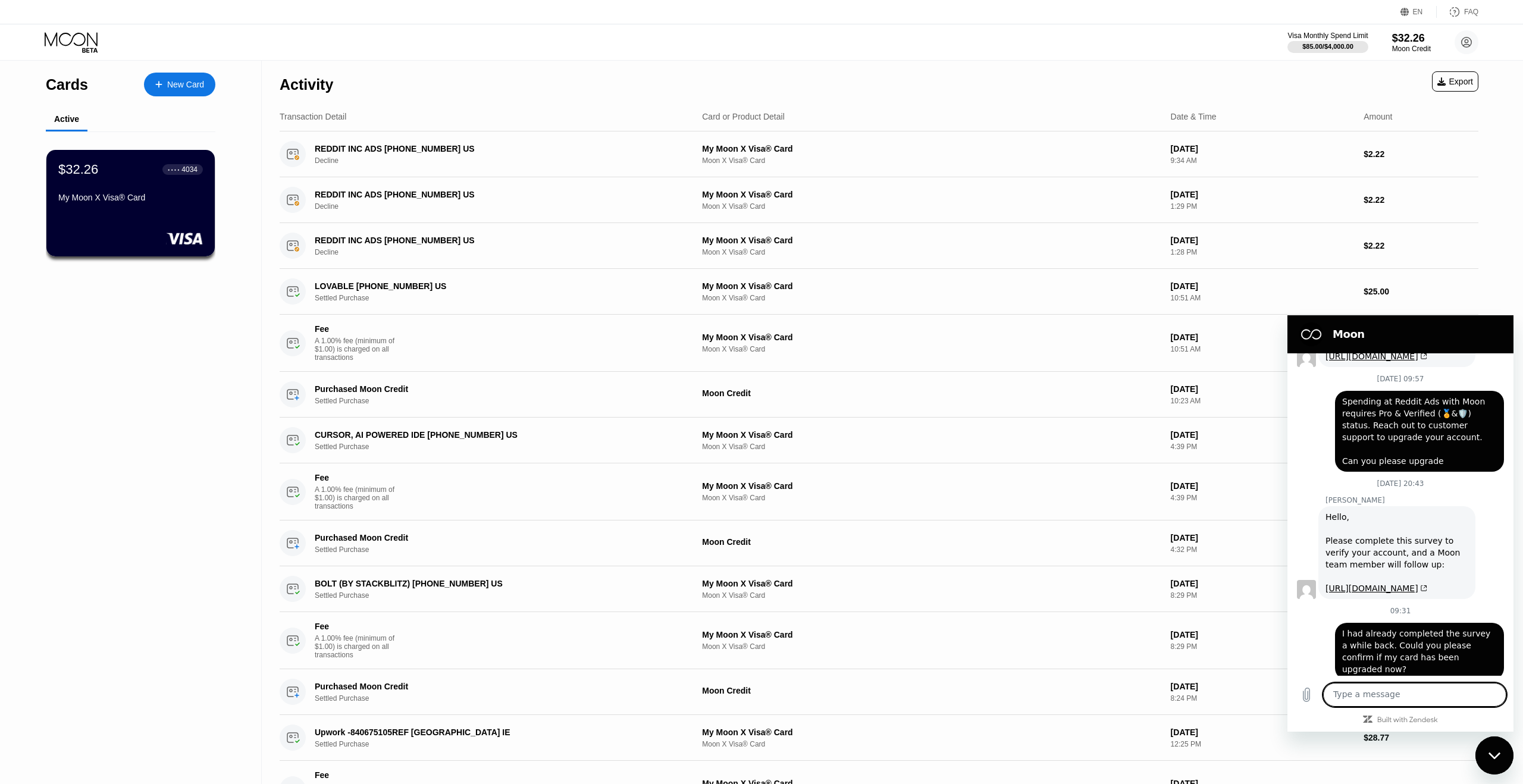
scroll to position [966, 0]
